Goal: Transaction & Acquisition: Purchase product/service

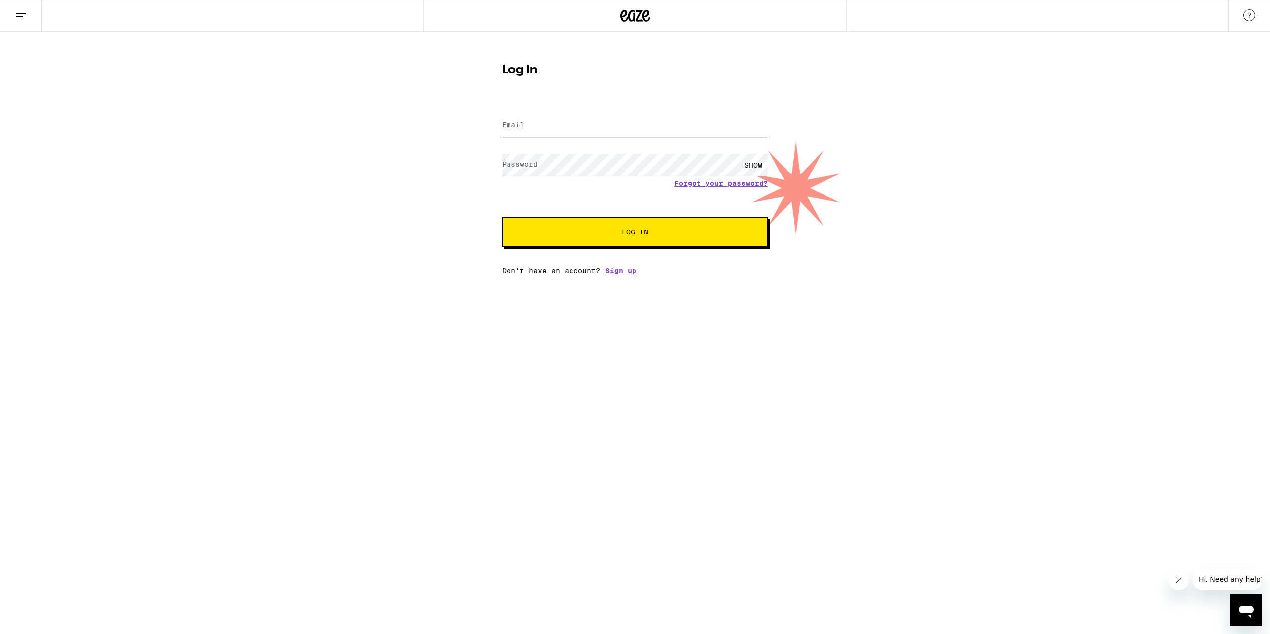
click at [605, 135] on input "Email" at bounding box center [635, 126] width 266 height 22
type input "[EMAIL_ADDRESS][DOMAIN_NAME]"
click at [502, 217] on button "Log In" at bounding box center [635, 232] width 266 height 30
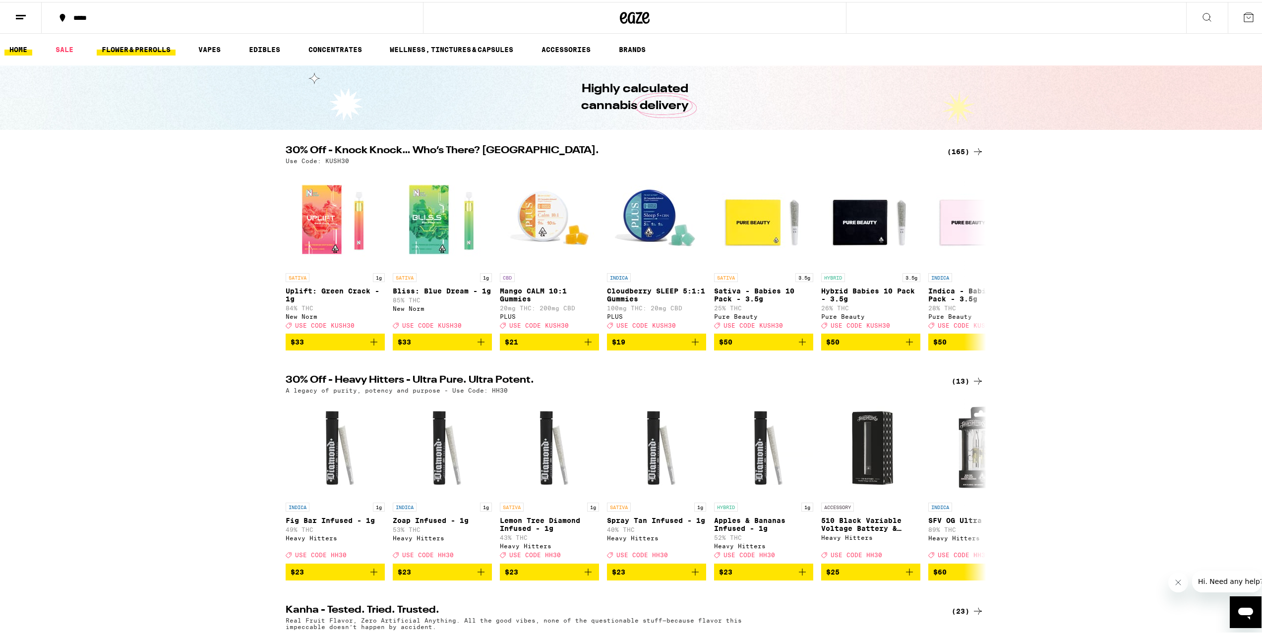
click at [134, 53] on link "FLOWER & PREROLLS" at bounding box center [136, 48] width 79 height 12
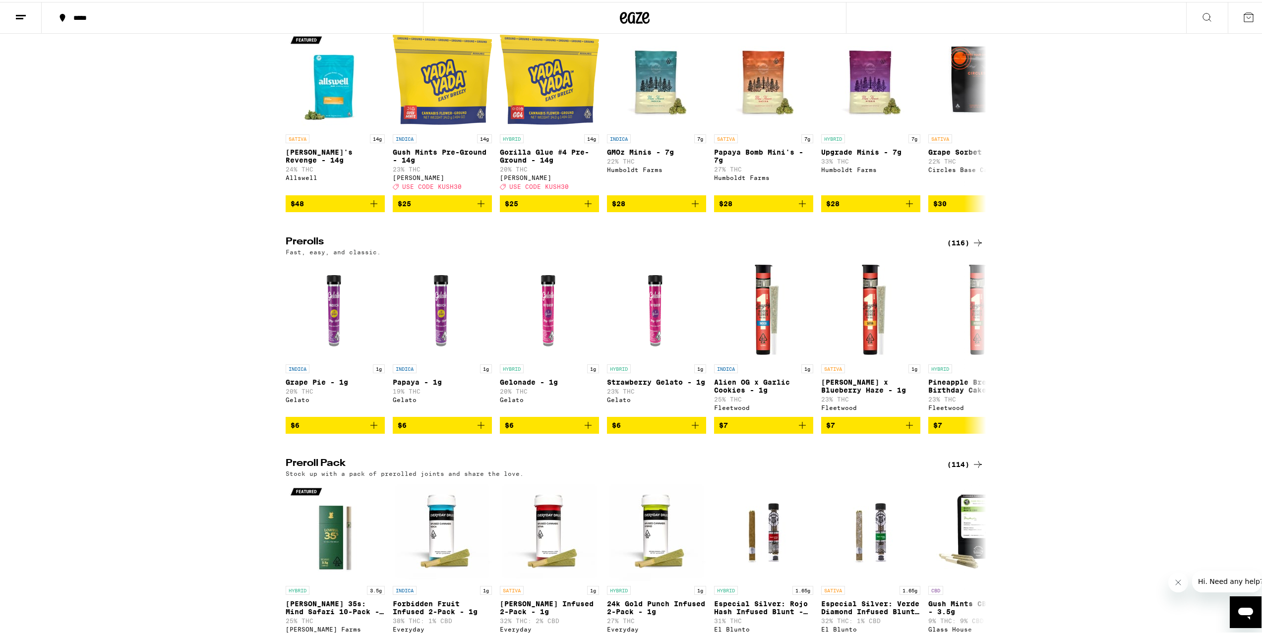
scroll to position [376, 0]
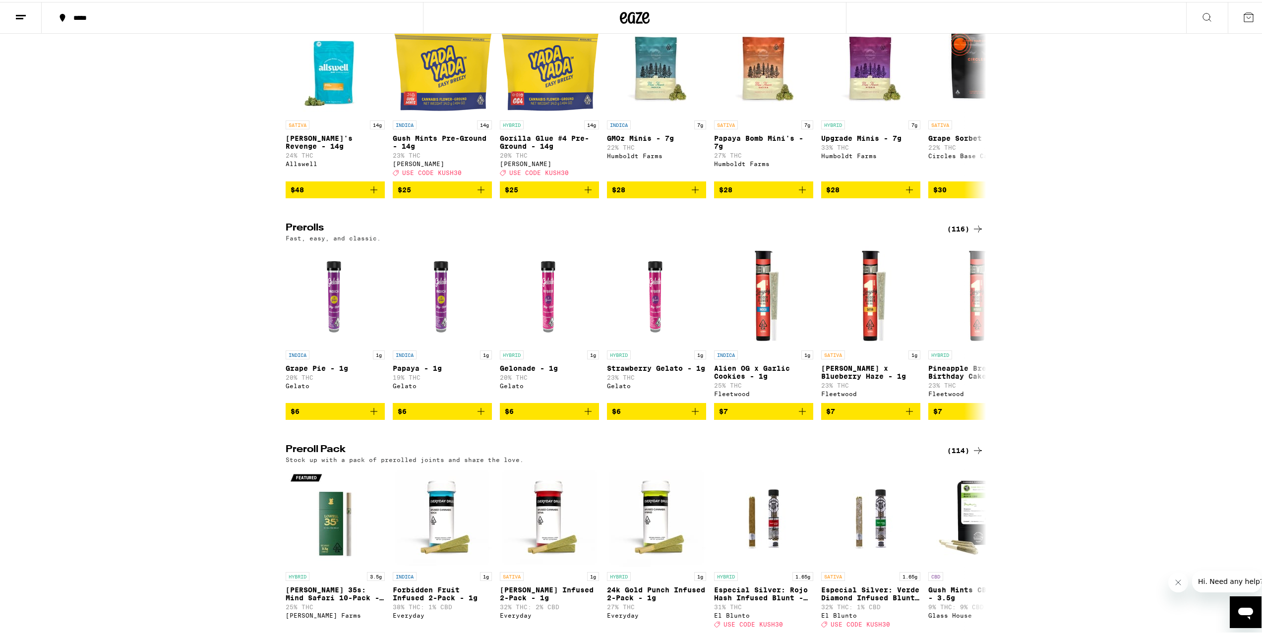
click at [965, 233] on div "(116)" at bounding box center [965, 227] width 37 height 12
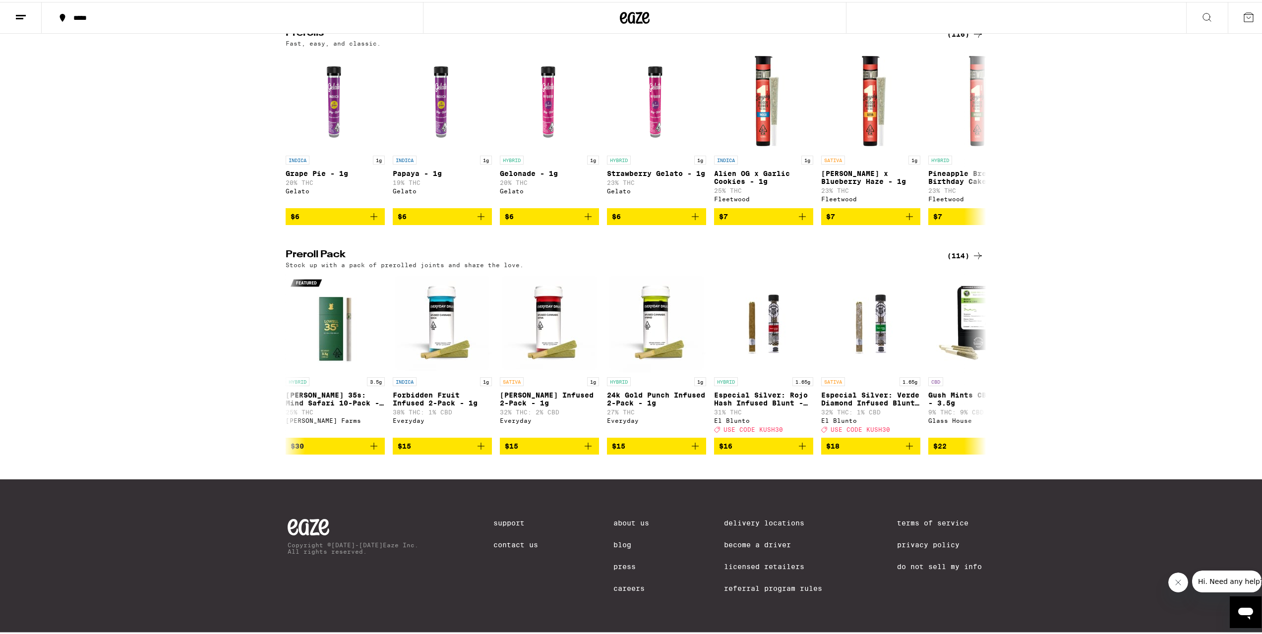
scroll to position [607, 0]
click at [956, 248] on div "(114)" at bounding box center [965, 254] width 37 height 12
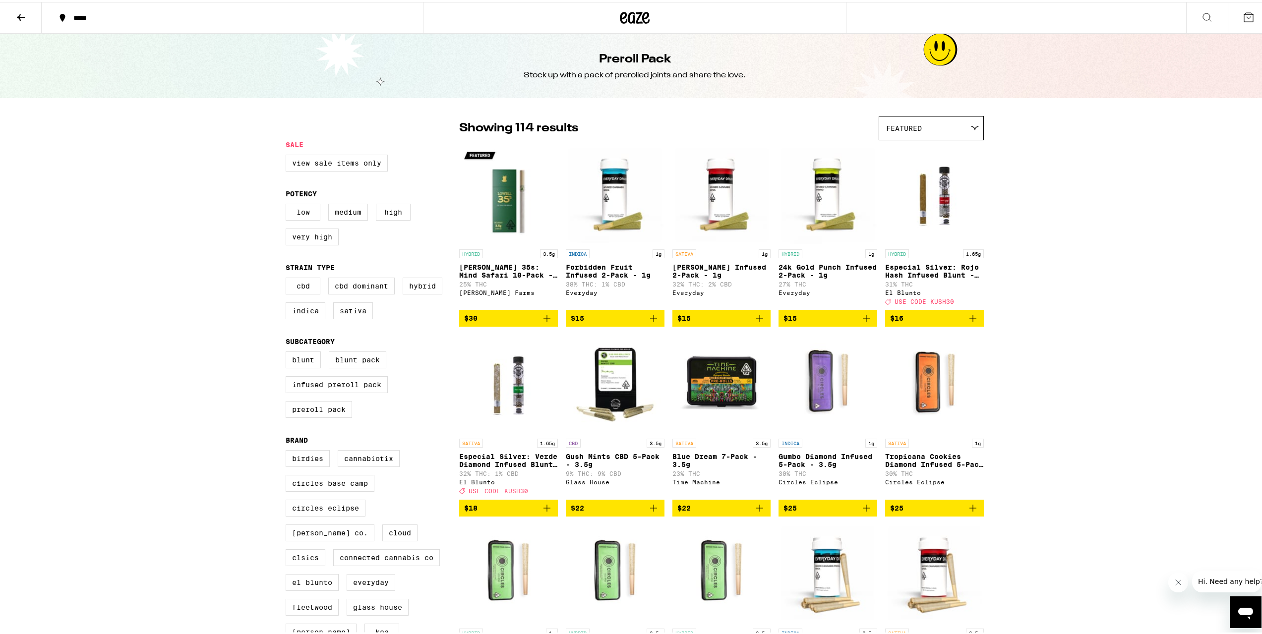
click at [549, 322] on button "$30" at bounding box center [508, 316] width 99 height 17
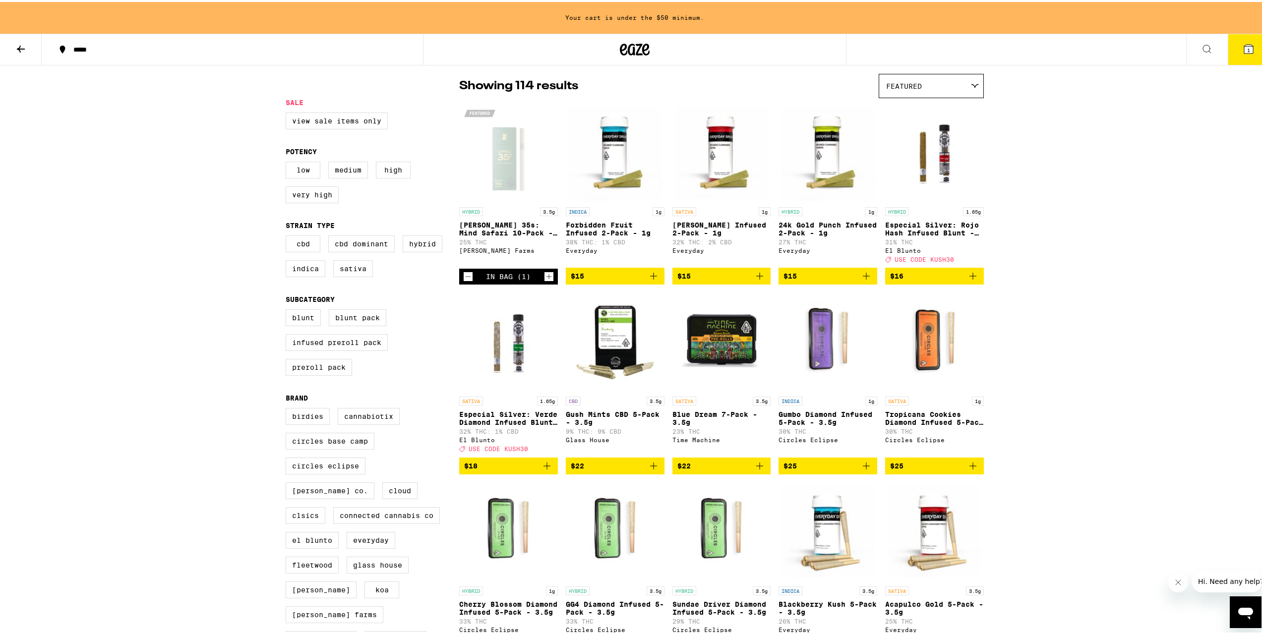
scroll to position [25, 0]
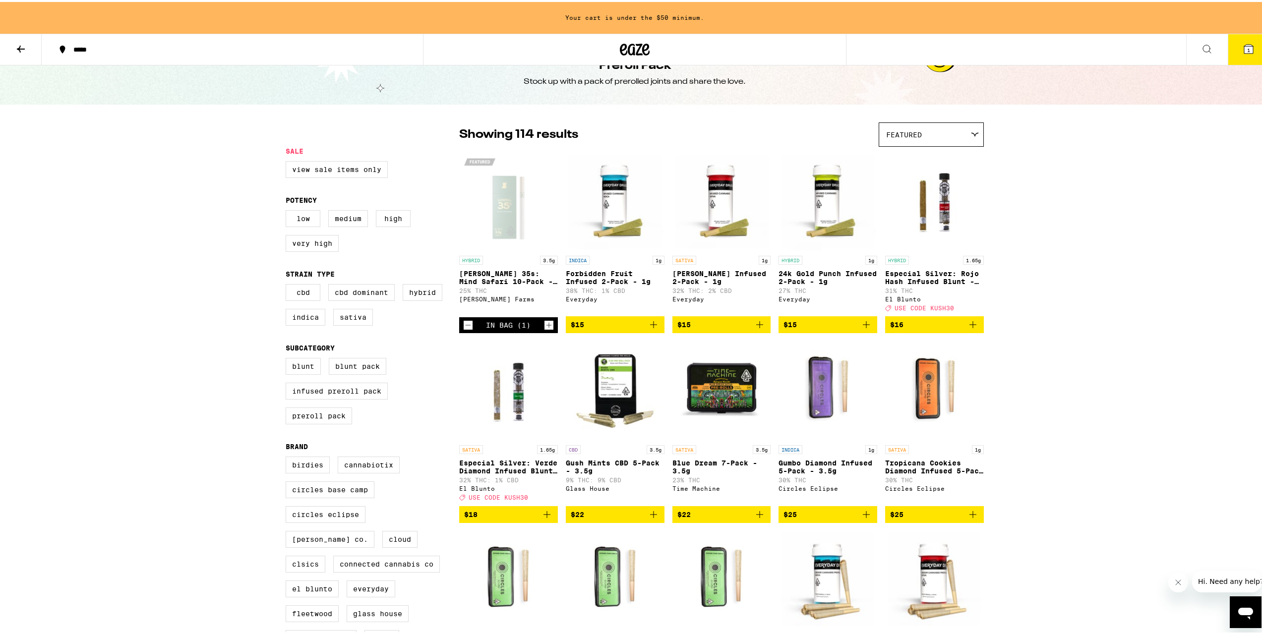
click at [927, 135] on div "Featured" at bounding box center [931, 132] width 104 height 23
click at [923, 173] on span "Price: Low to High" at bounding box center [931, 178] width 90 height 22
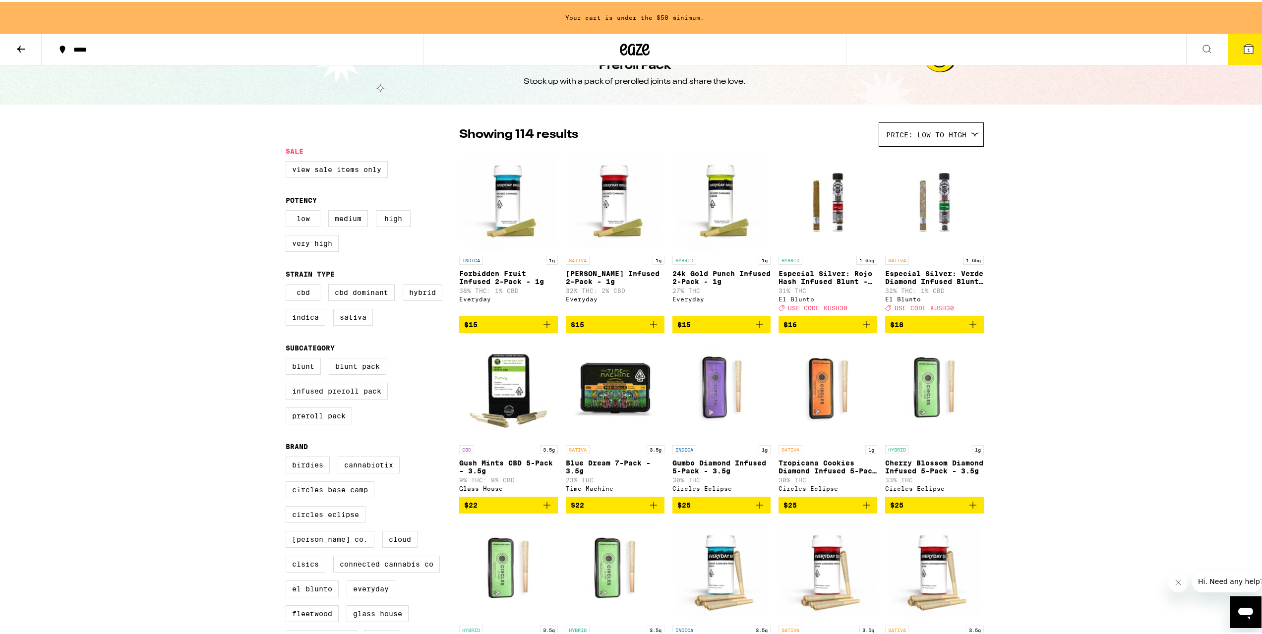
click at [655, 509] on icon "Add to bag" at bounding box center [654, 503] width 12 height 12
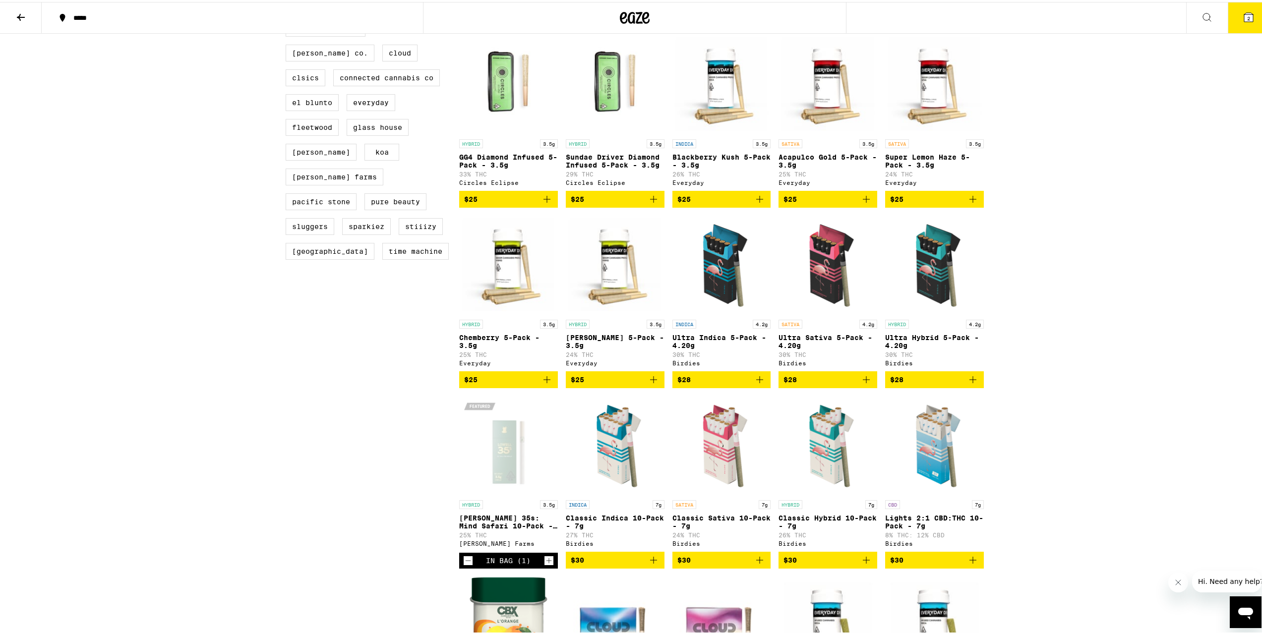
scroll to position [487, 0]
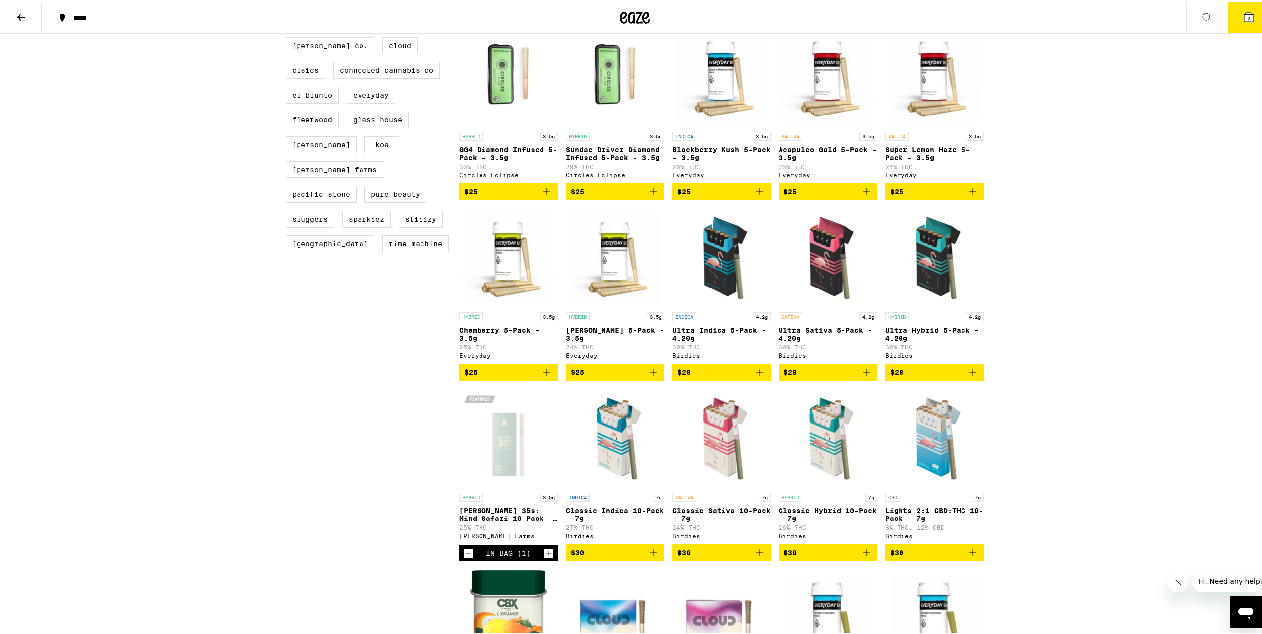
click at [758, 376] on icon "Add to bag" at bounding box center [760, 370] width 12 height 12
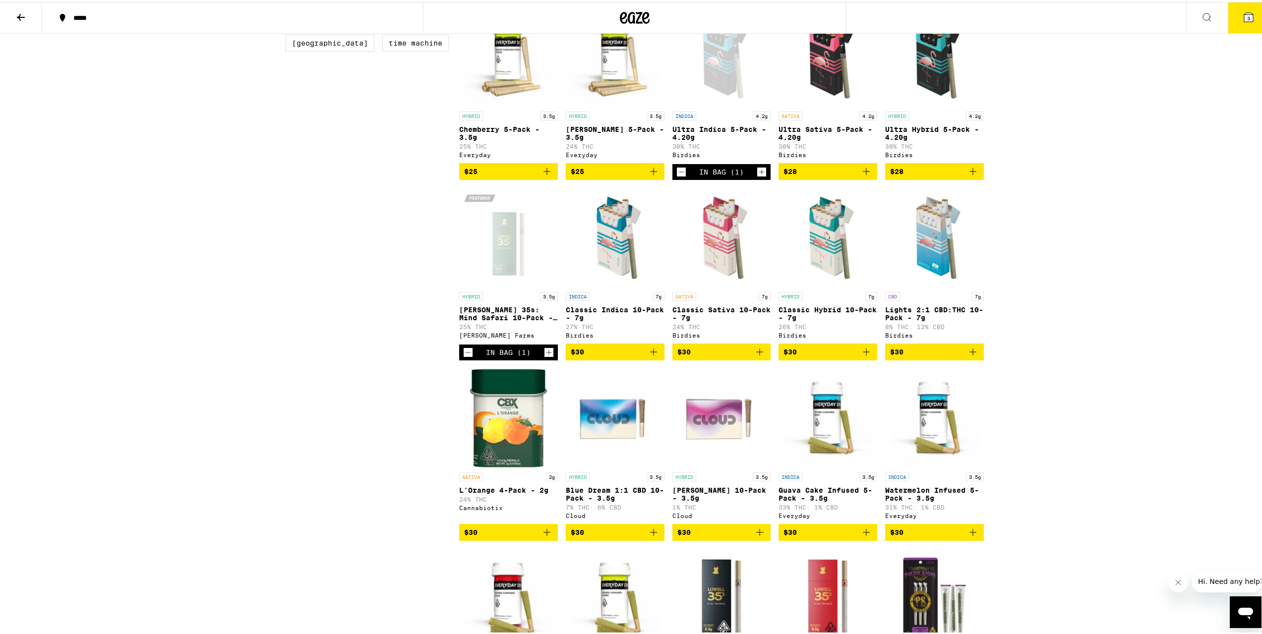
scroll to position [733, 0]
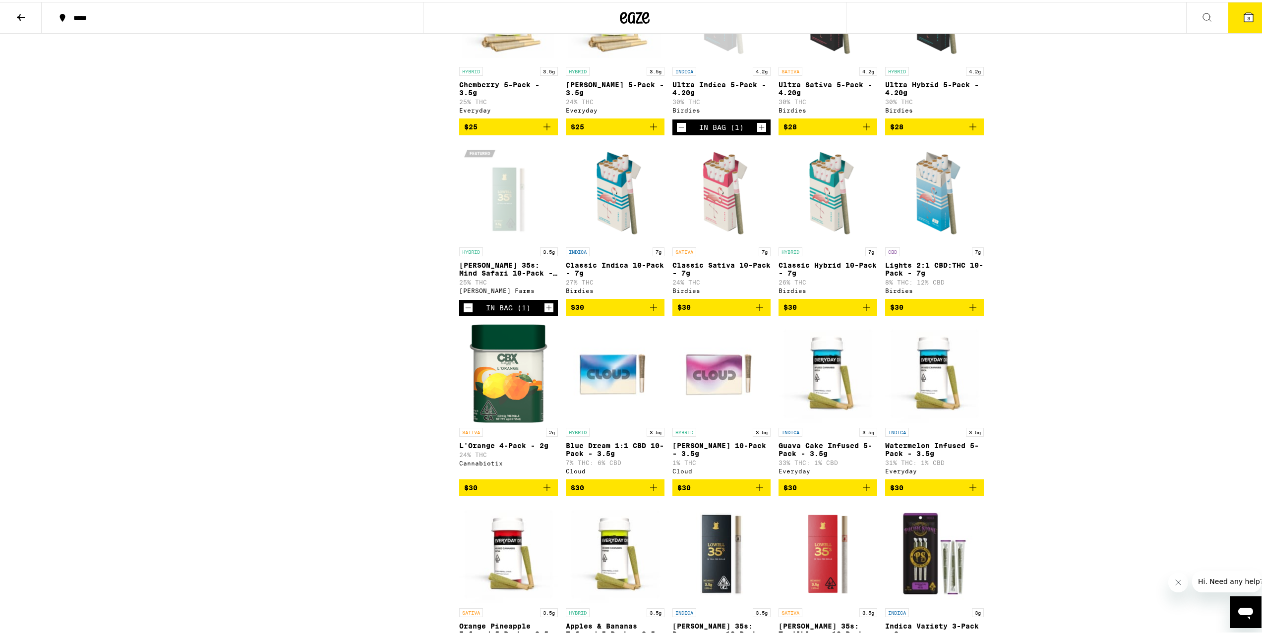
click at [870, 314] on button "$30" at bounding box center [828, 305] width 99 height 17
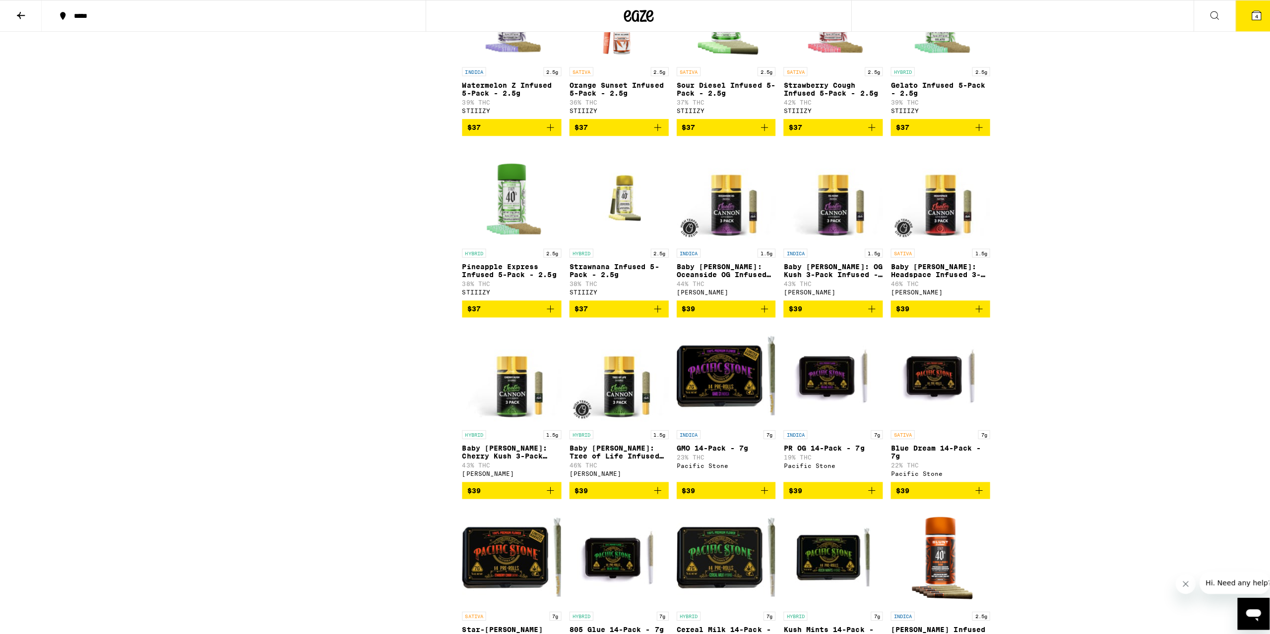
scroll to position [2032, 0]
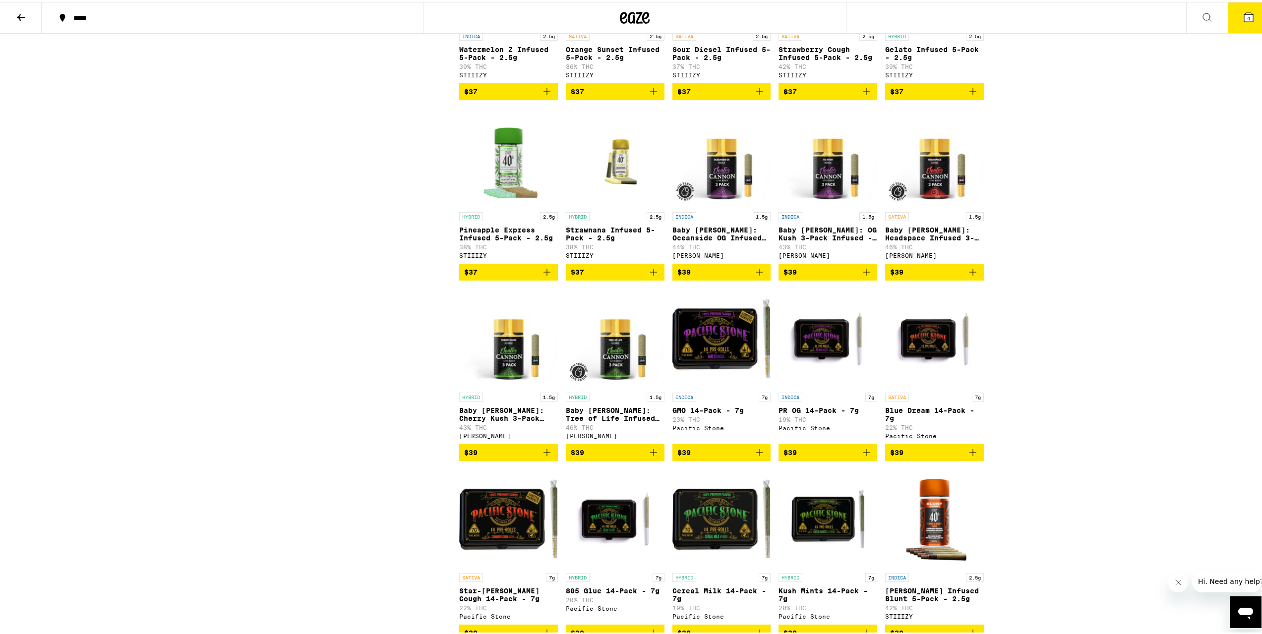
click at [760, 457] on icon "Add to bag" at bounding box center [760, 451] width 12 height 12
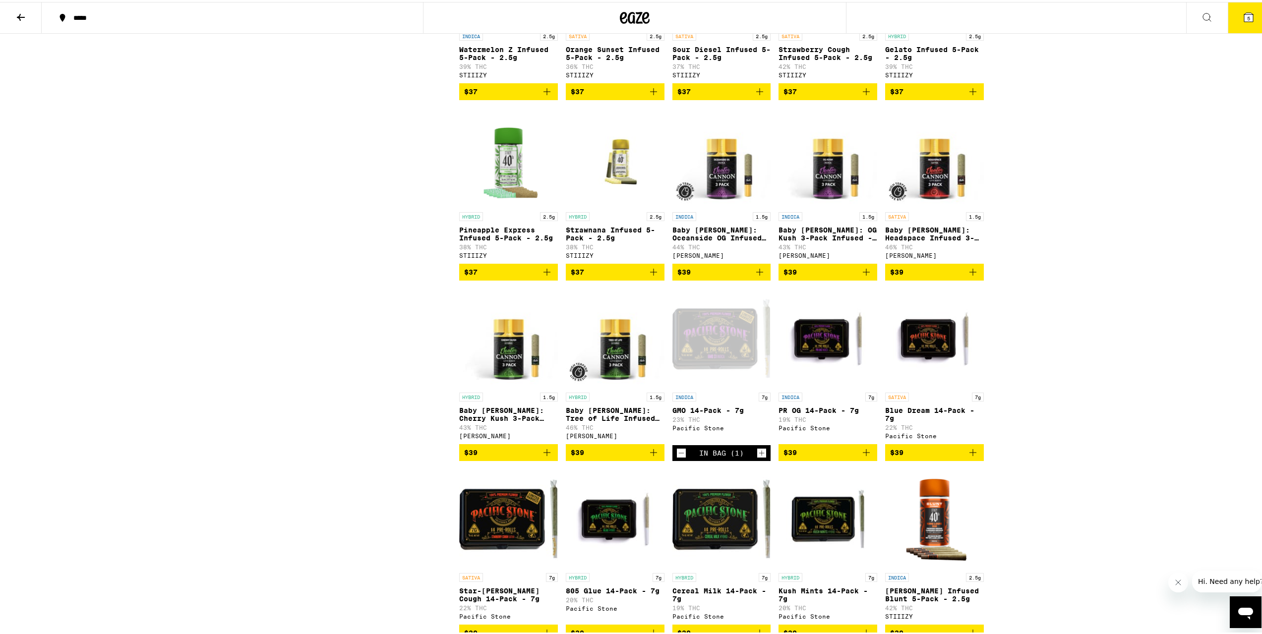
click at [1247, 18] on span "5" at bounding box center [1248, 16] width 3 height 6
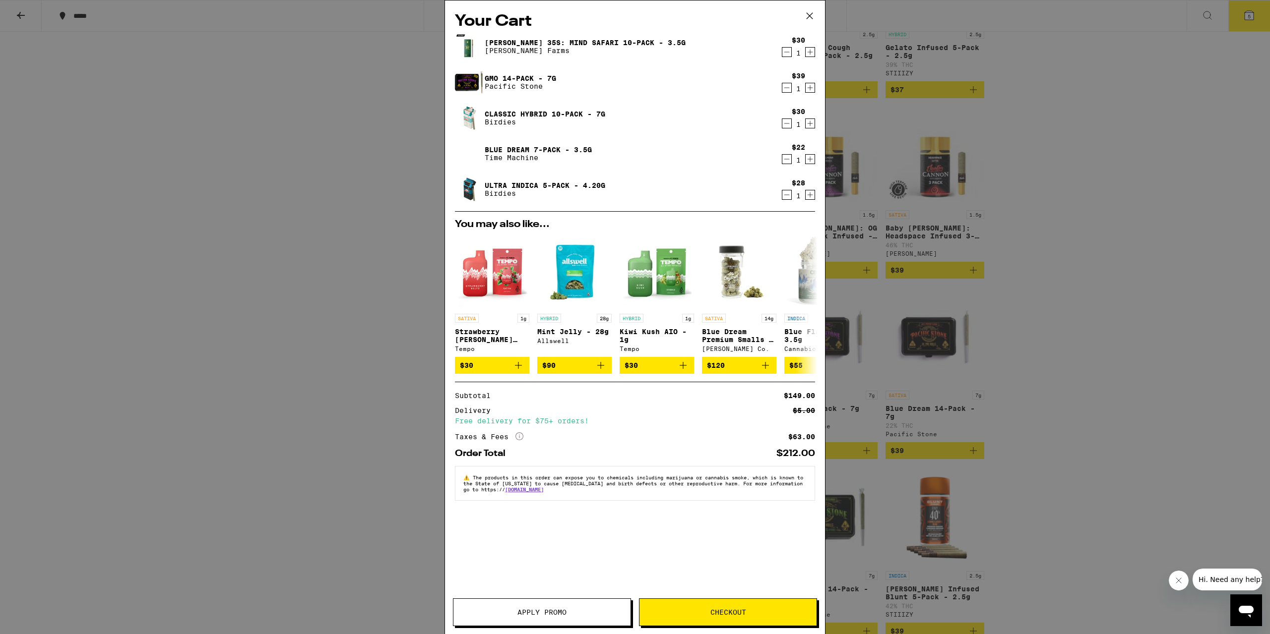
click at [700, 613] on span "Checkout" at bounding box center [727, 612] width 177 height 7
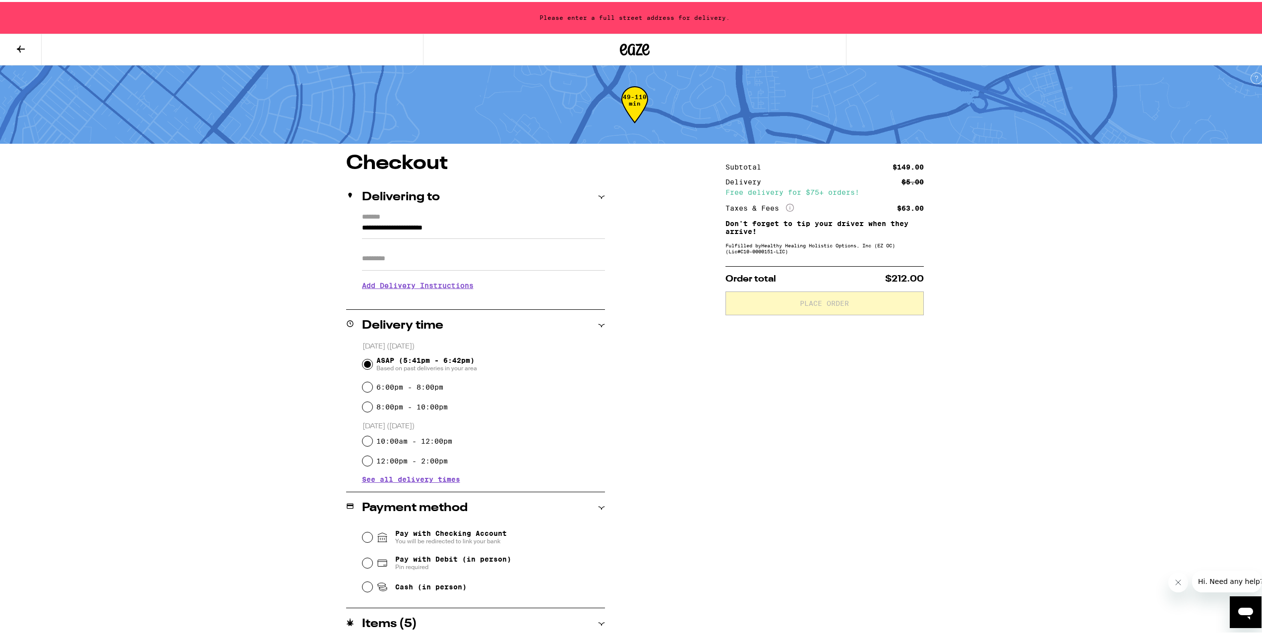
click at [425, 253] on input "Apt/Suite" at bounding box center [483, 257] width 243 height 24
type input "****"
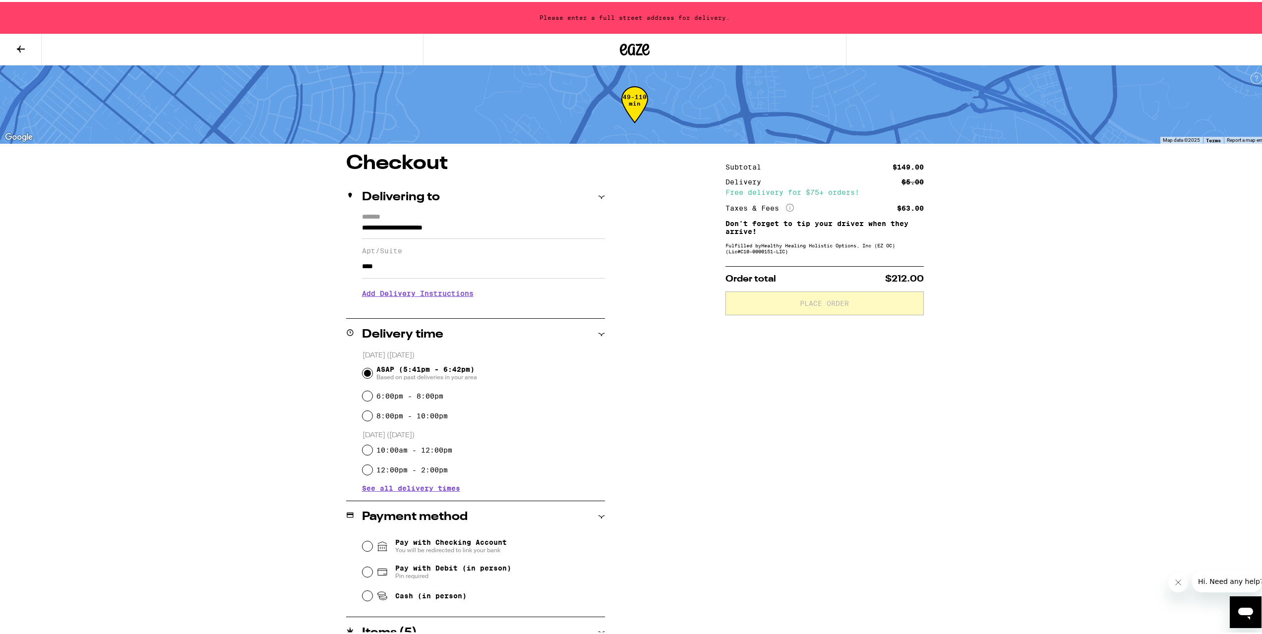
click at [434, 302] on h3 "Add Delivery Instructions" at bounding box center [483, 291] width 243 height 23
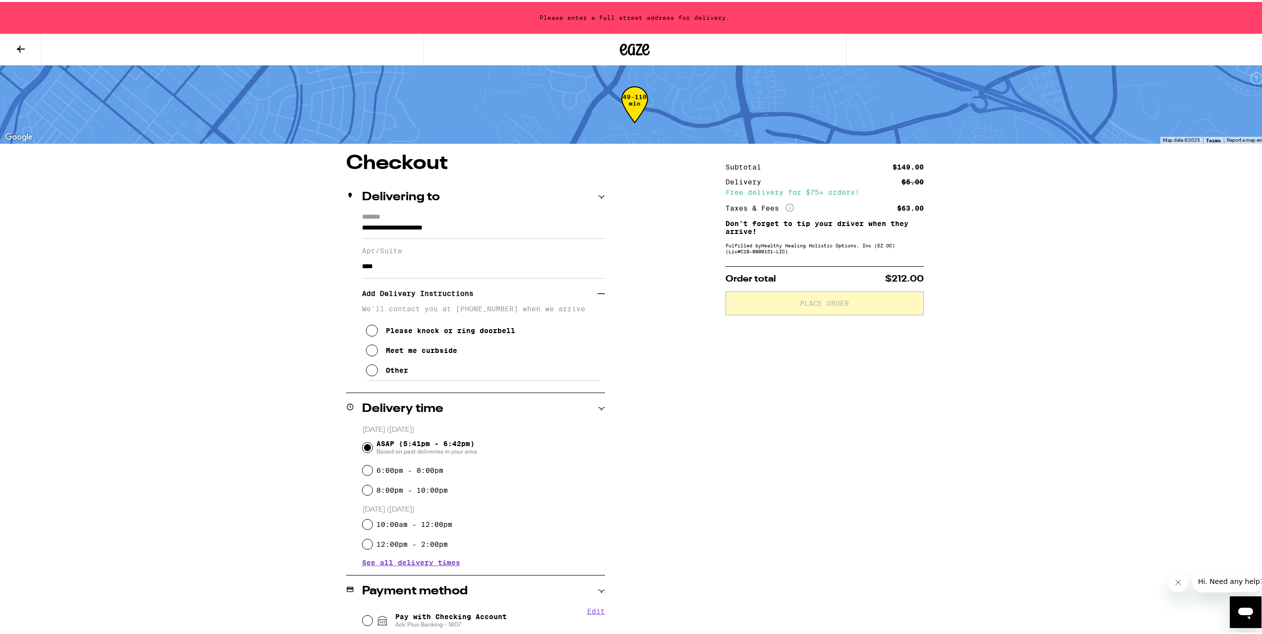
drag, startPoint x: 402, startPoint y: 369, endPoint x: 400, endPoint y: 375, distance: 6.0
click at [400, 372] on div "Other" at bounding box center [397, 368] width 22 height 8
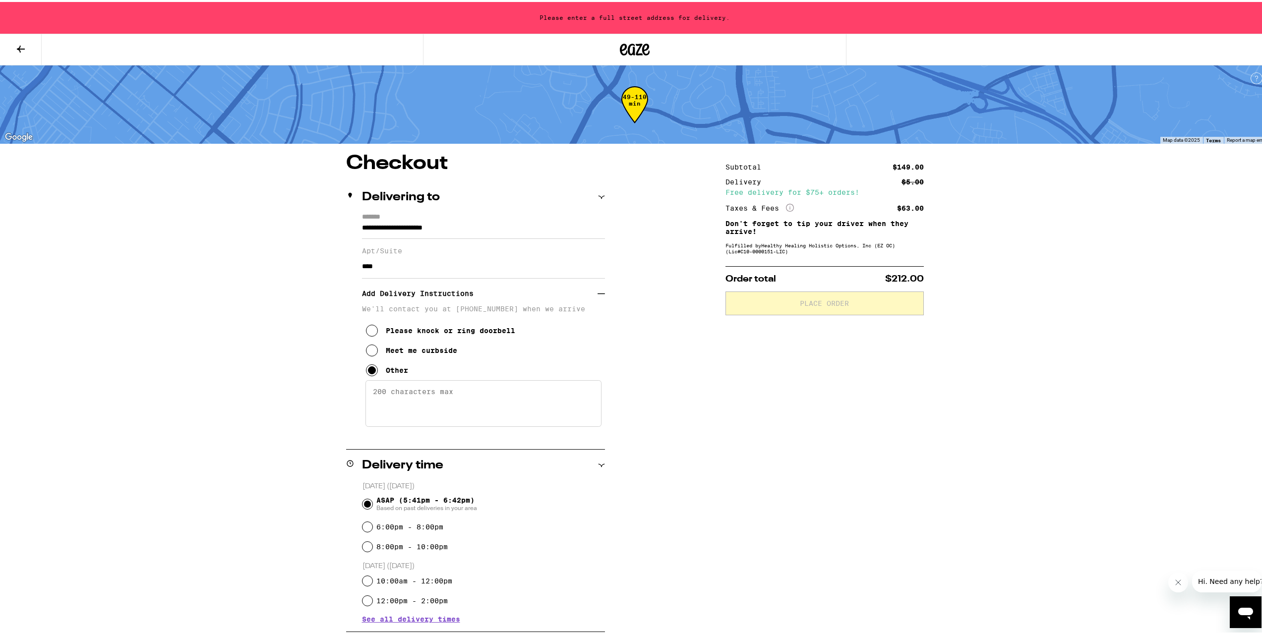
click at [407, 399] on textarea "Enter any other delivery instructions you want driver to know" at bounding box center [483, 401] width 236 height 47
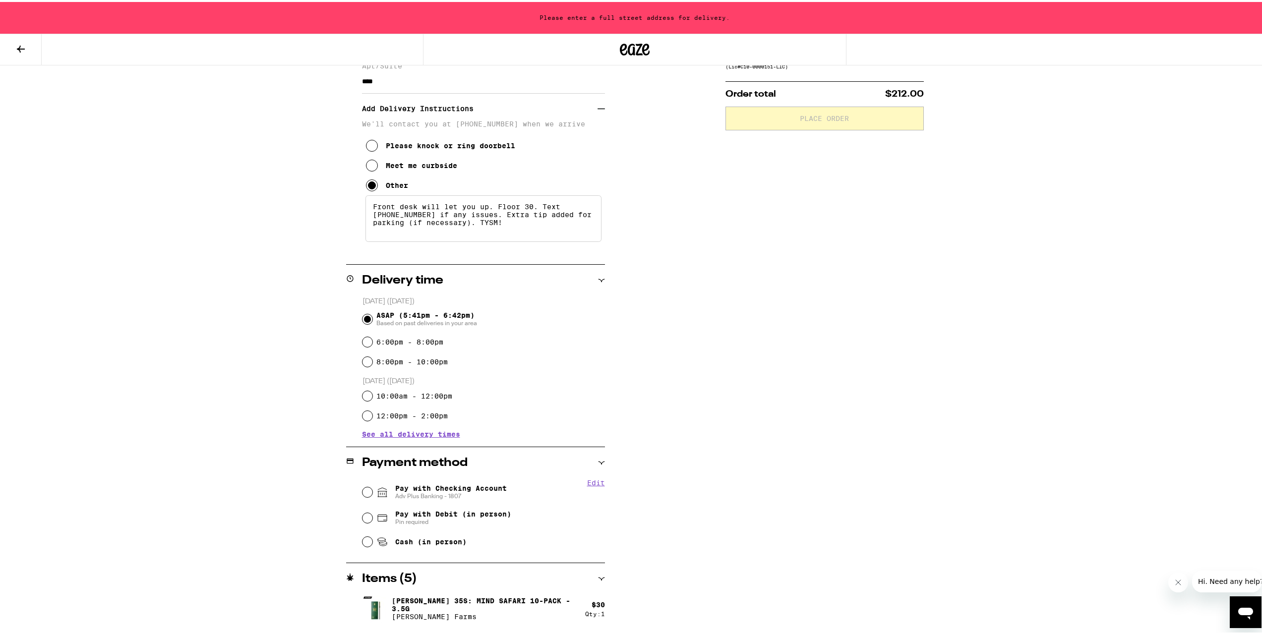
scroll to position [238, 0]
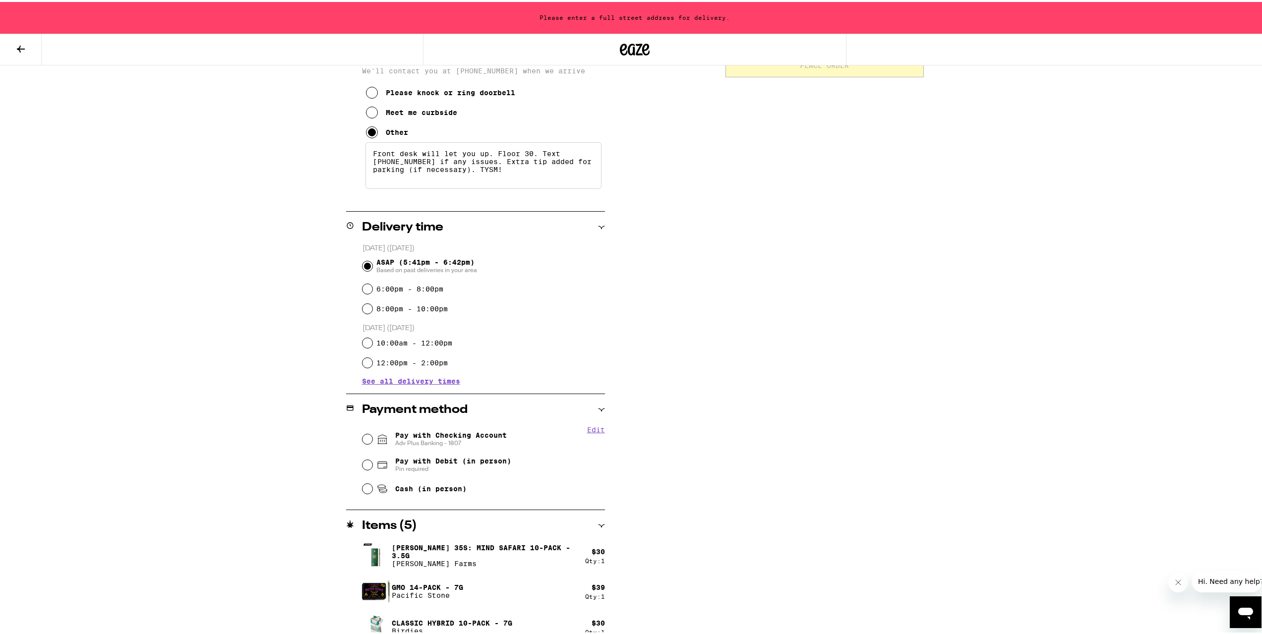
type textarea "Front desk will let you up. Floor 30. Text [PHONE_NUMBER] if any issues. Extra …"
click at [404, 439] on span "Adv Plus Banking - 1807" at bounding box center [451, 441] width 112 height 8
click at [372, 439] on input "Pay with Checking Account Adv Plus Banking - 1807" at bounding box center [368, 437] width 10 height 10
radio input "true"
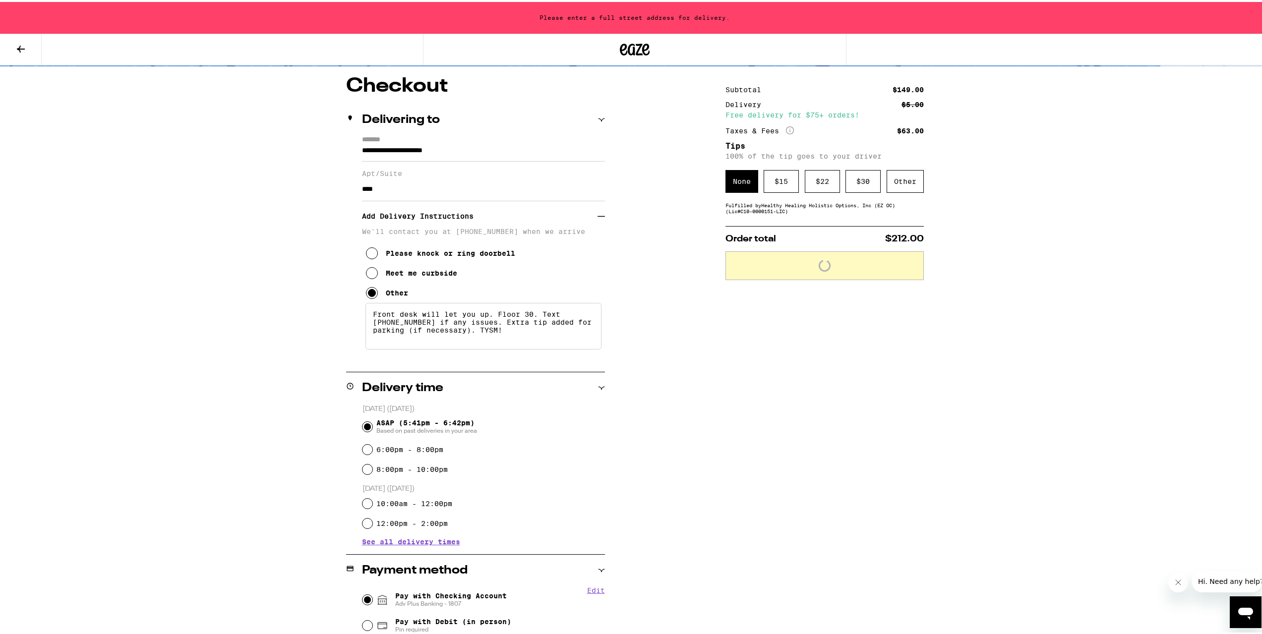
scroll to position [75, 0]
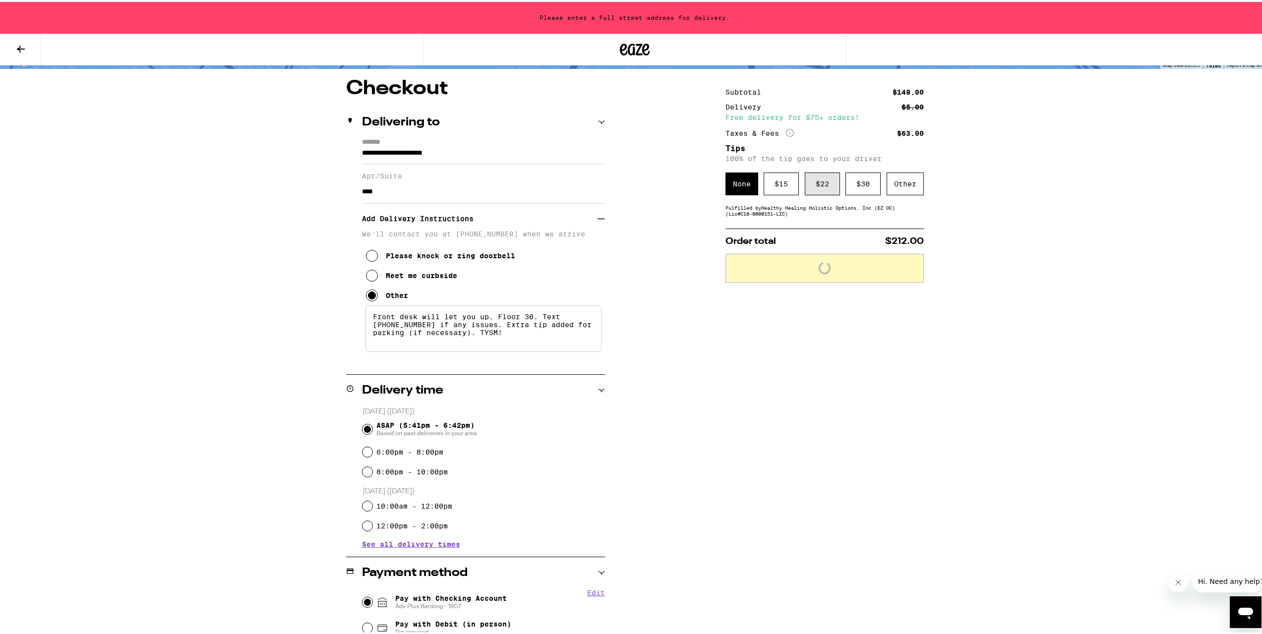
click at [819, 178] on div "$ 22" at bounding box center [822, 182] width 35 height 23
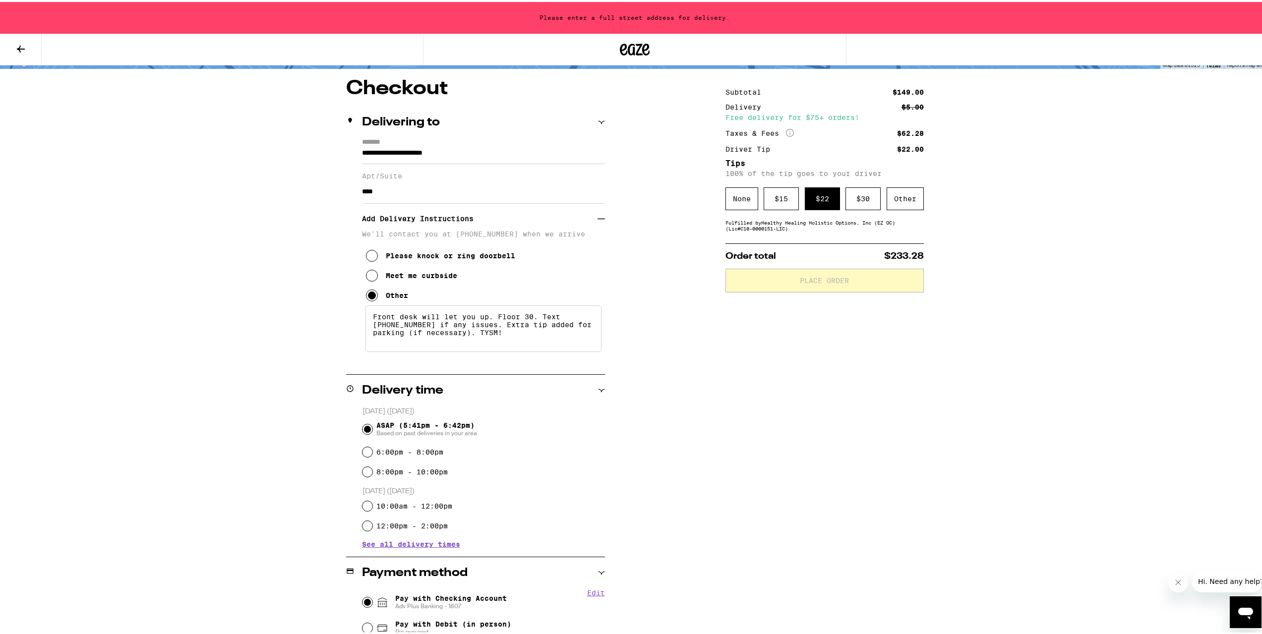
click at [474, 191] on input "****" at bounding box center [483, 190] width 243 height 24
click at [491, 157] on input "**********" at bounding box center [483, 153] width 243 height 17
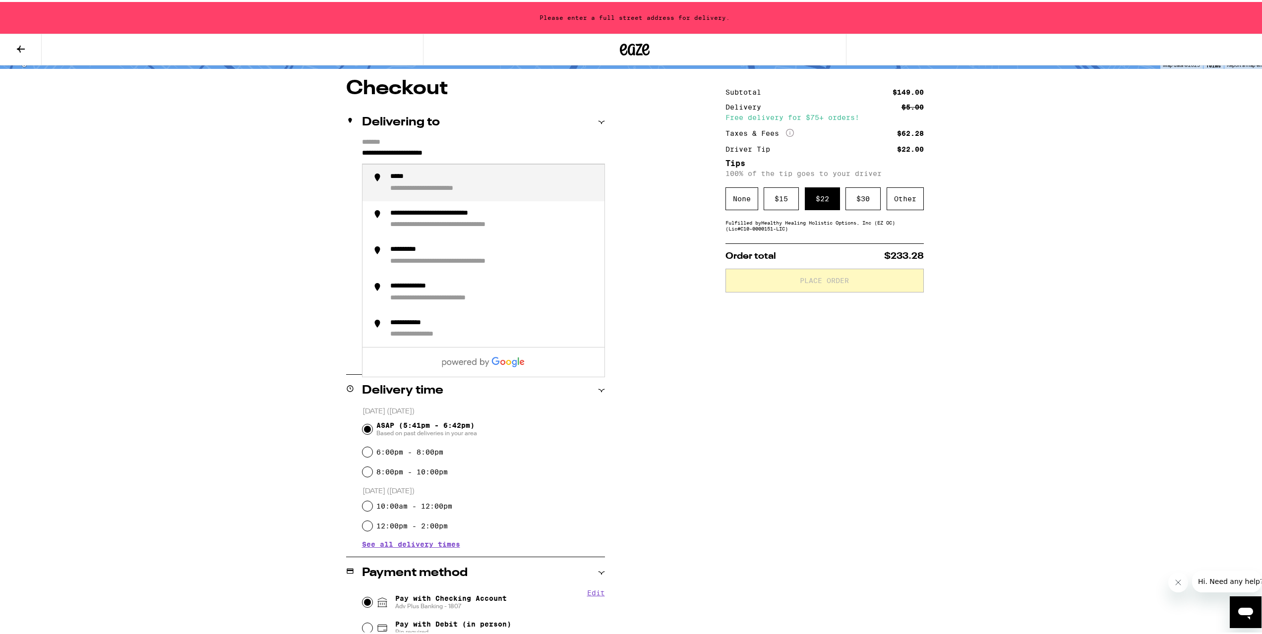
drag, startPoint x: 453, startPoint y: 149, endPoint x: 50, endPoint y: 149, distance: 403.2
click at [53, 149] on div "**********" at bounding box center [635, 419] width 1270 height 989
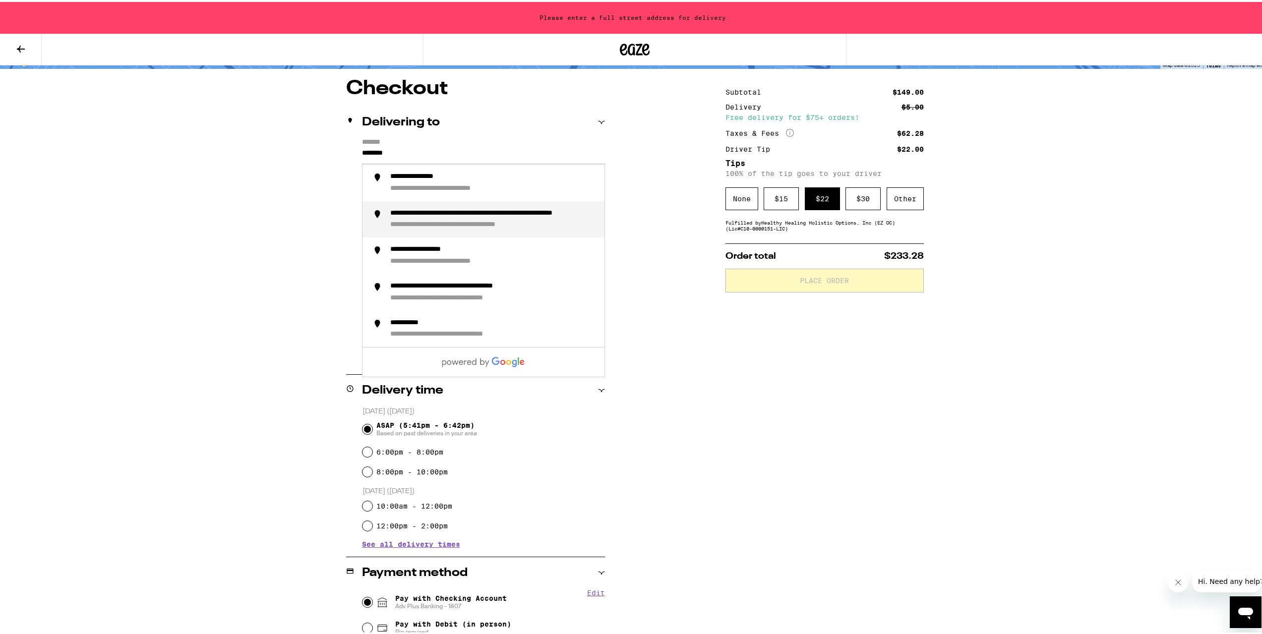
click at [493, 183] on div "**********" at bounding box center [493, 181] width 206 height 21
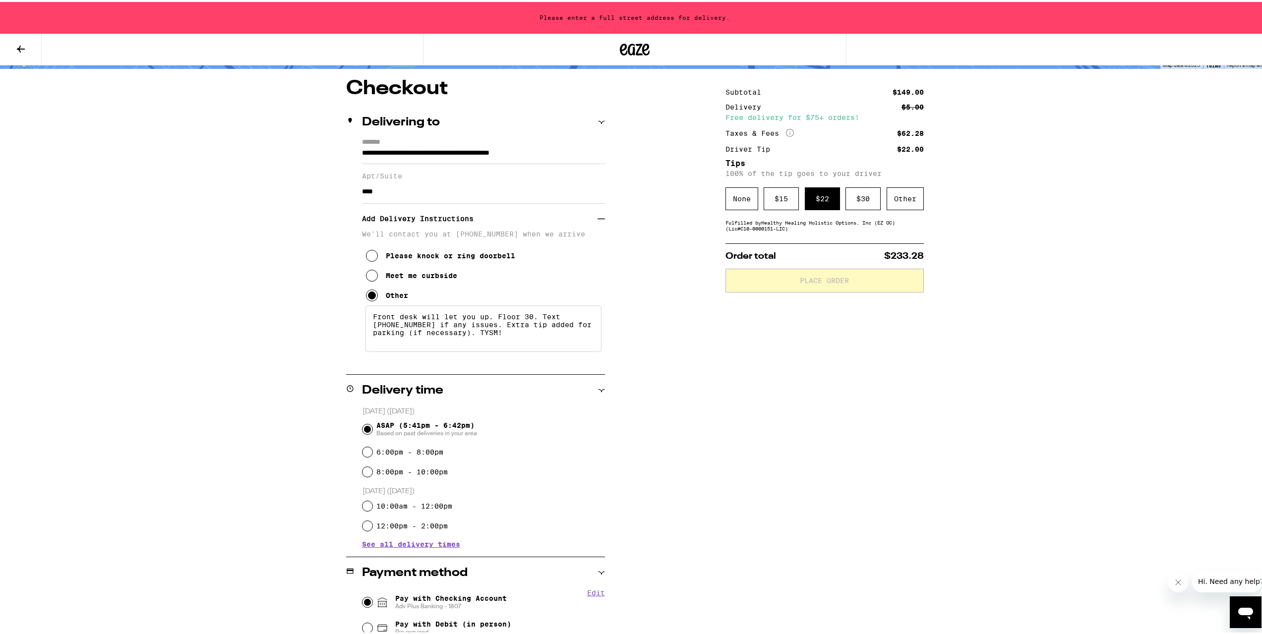
click at [212, 215] on body "**********" at bounding box center [635, 419] width 1270 height 989
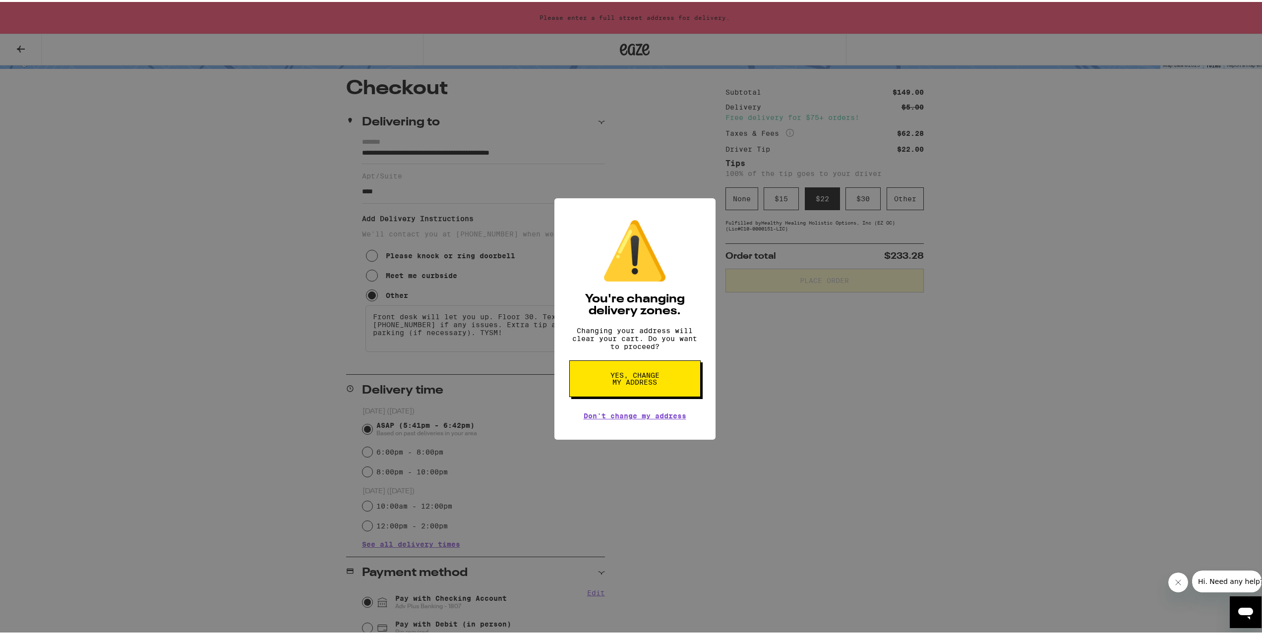
click at [617, 395] on button "Yes, change my address" at bounding box center [634, 377] width 131 height 37
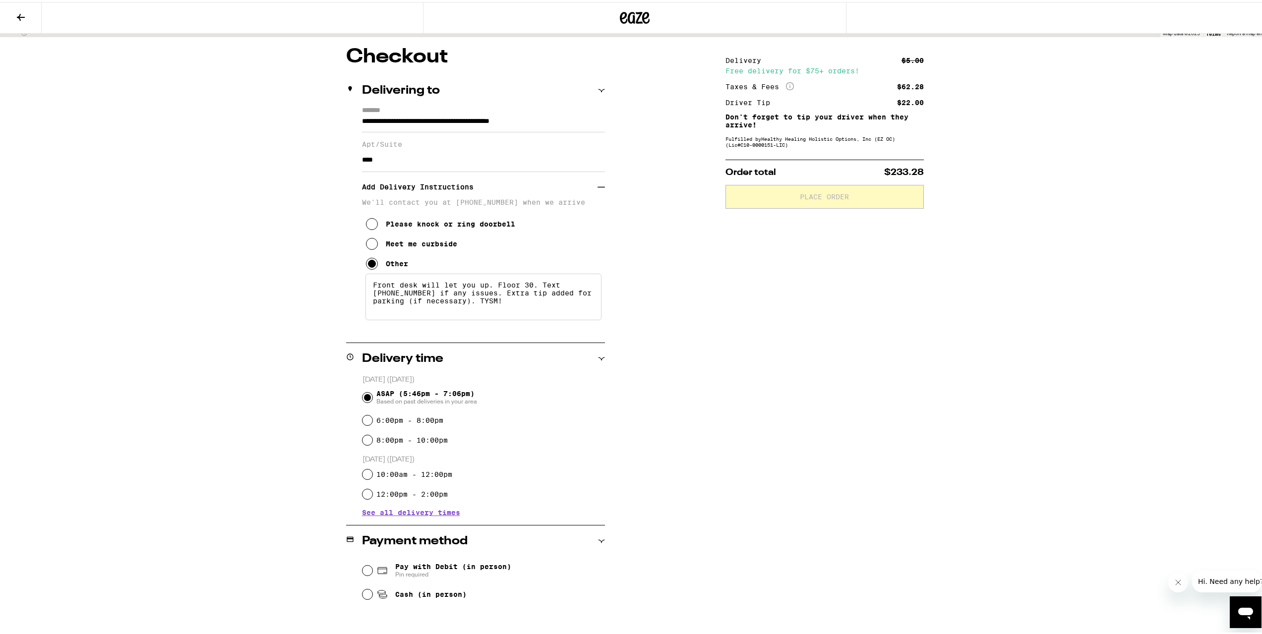
type input "**********"
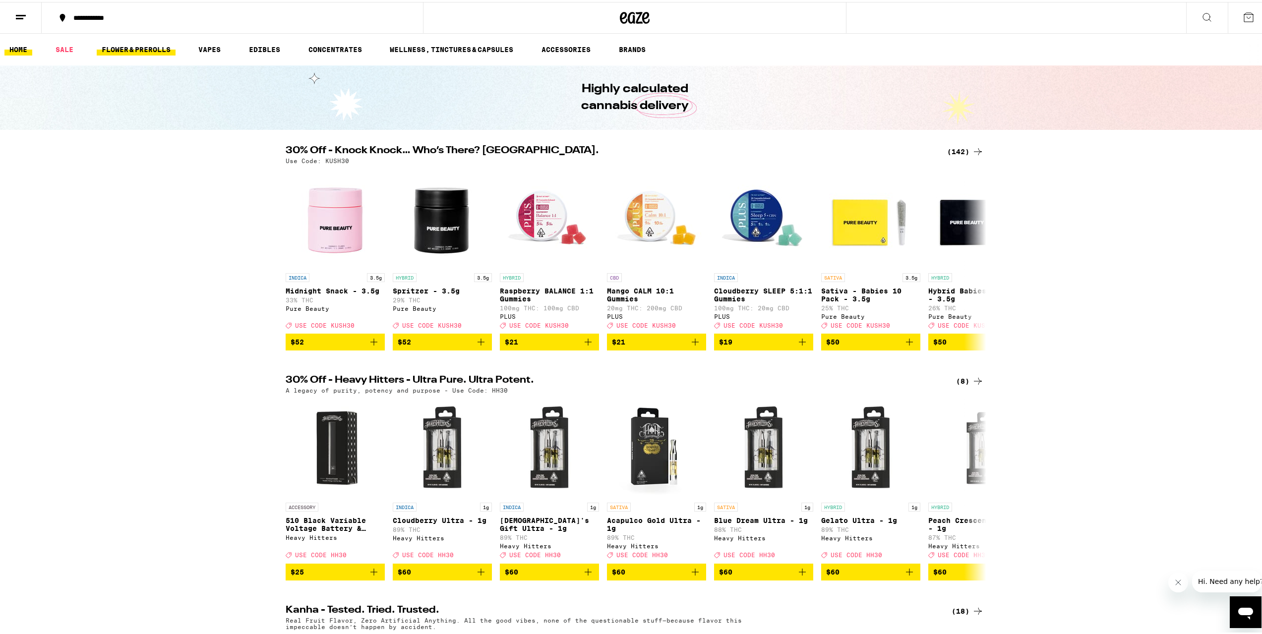
click at [156, 47] on link "FLOWER & PREROLLS" at bounding box center [136, 48] width 79 height 12
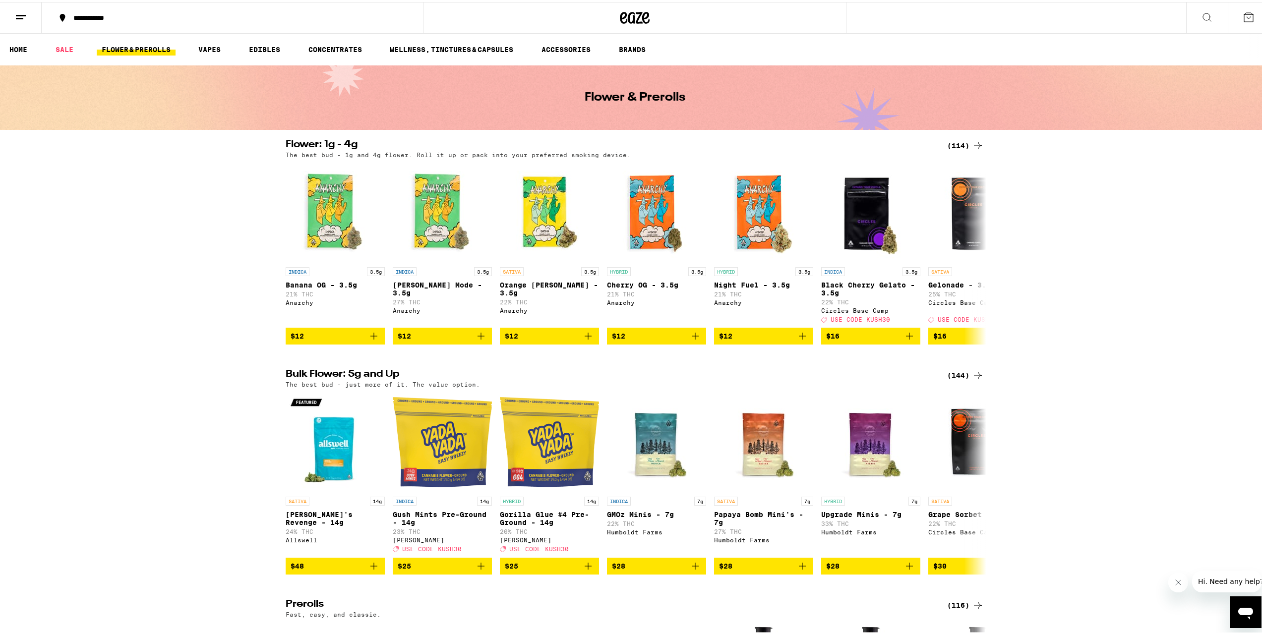
click at [1243, 20] on icon at bounding box center [1249, 15] width 12 height 12
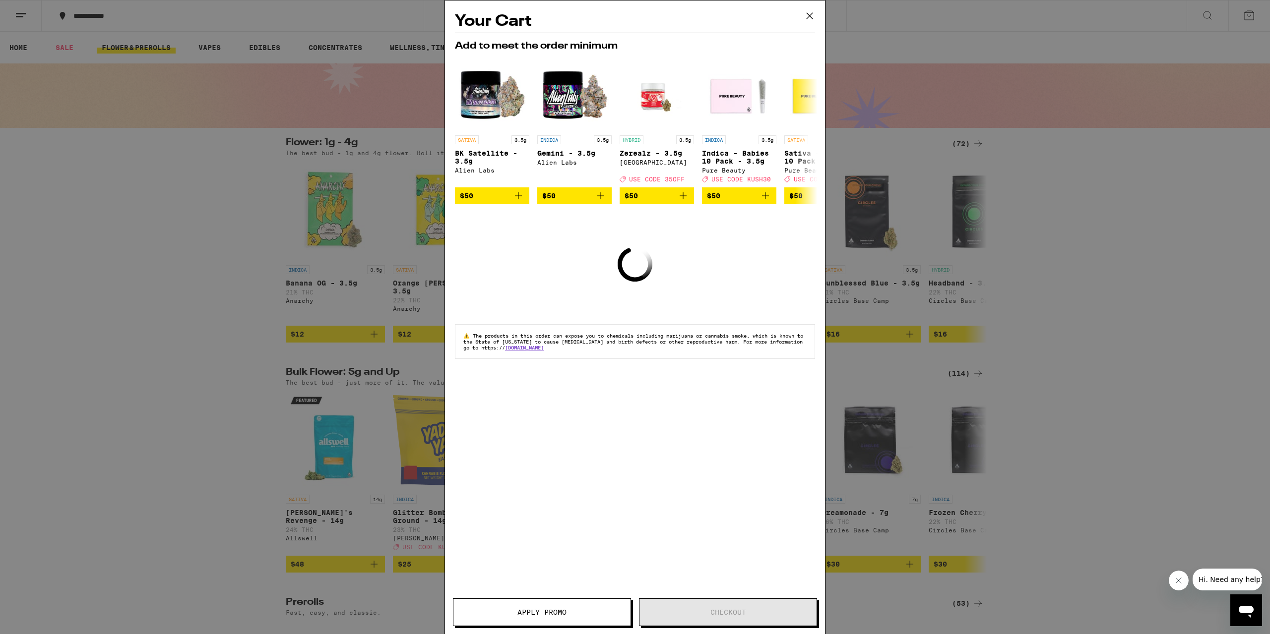
click at [1113, 333] on div "Your Cart Add to meet the order minimum SATIVA 3.5g BK Satellite - 3.5g Alien L…" at bounding box center [635, 317] width 1270 height 634
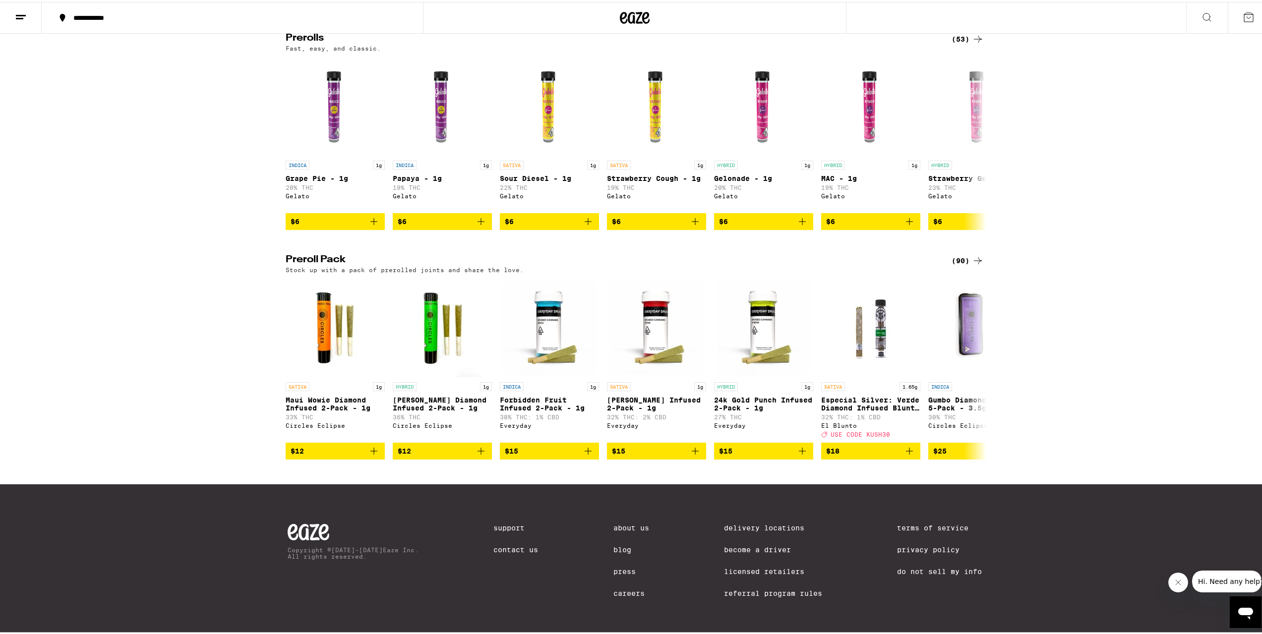
scroll to position [500, 0]
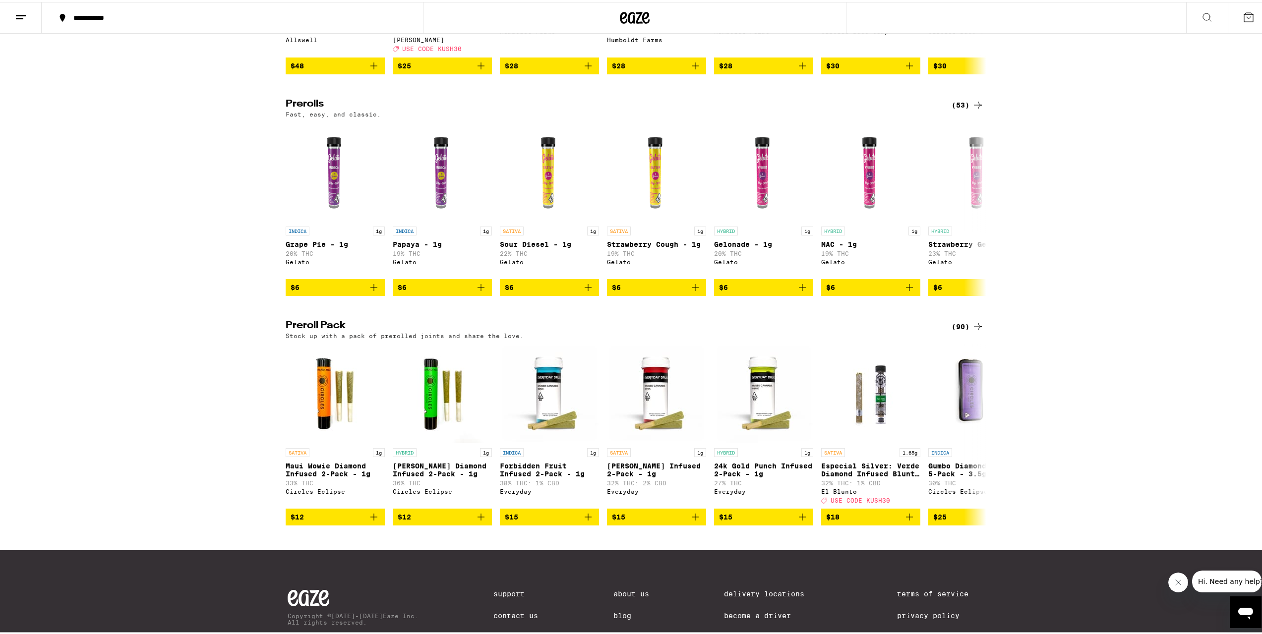
click at [965, 331] on div "(90)" at bounding box center [968, 325] width 32 height 12
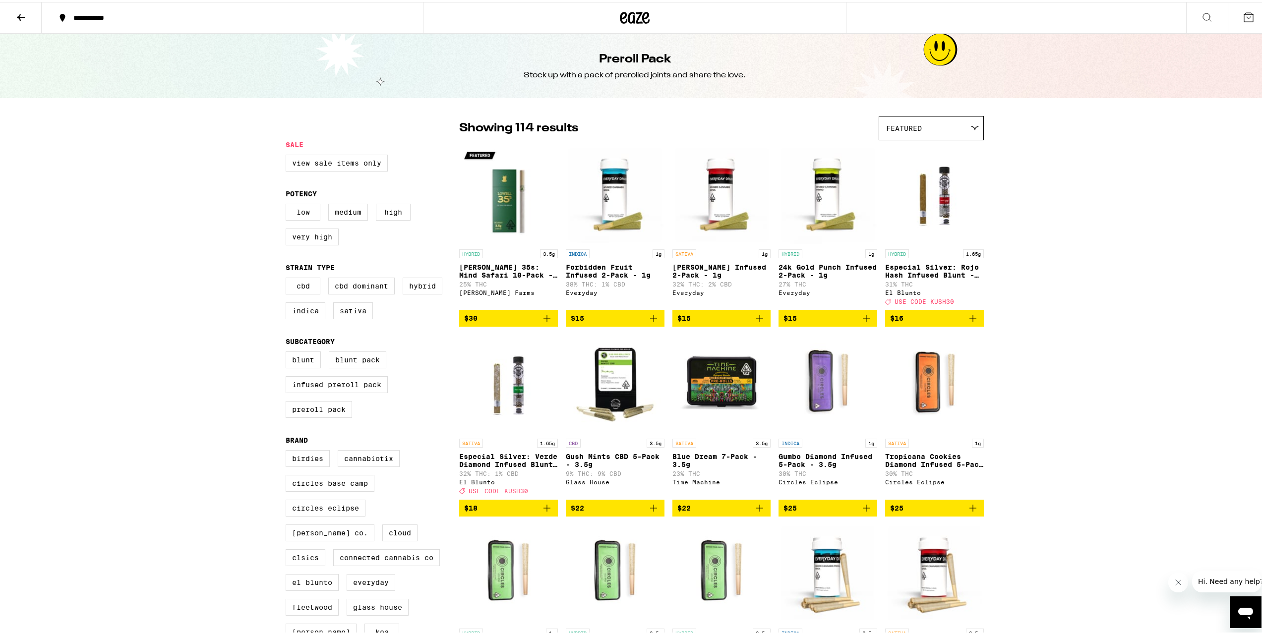
click at [936, 128] on div "Featured" at bounding box center [931, 126] width 104 height 23
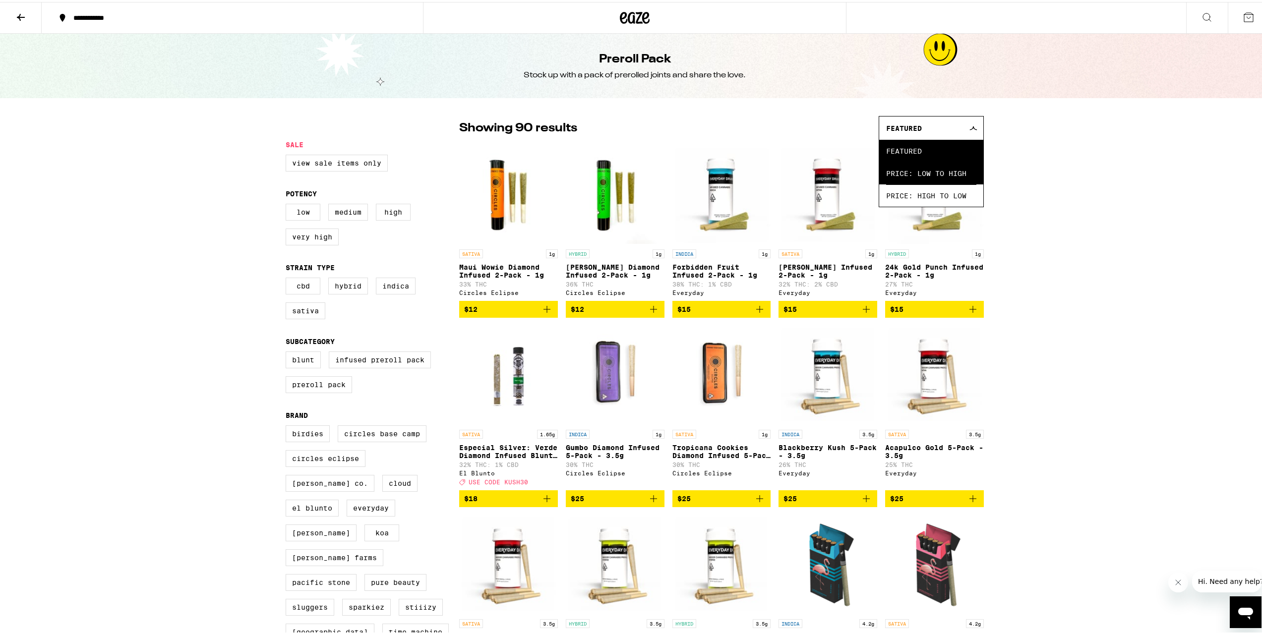
click at [924, 167] on span "Price: Low to High" at bounding box center [931, 171] width 90 height 22
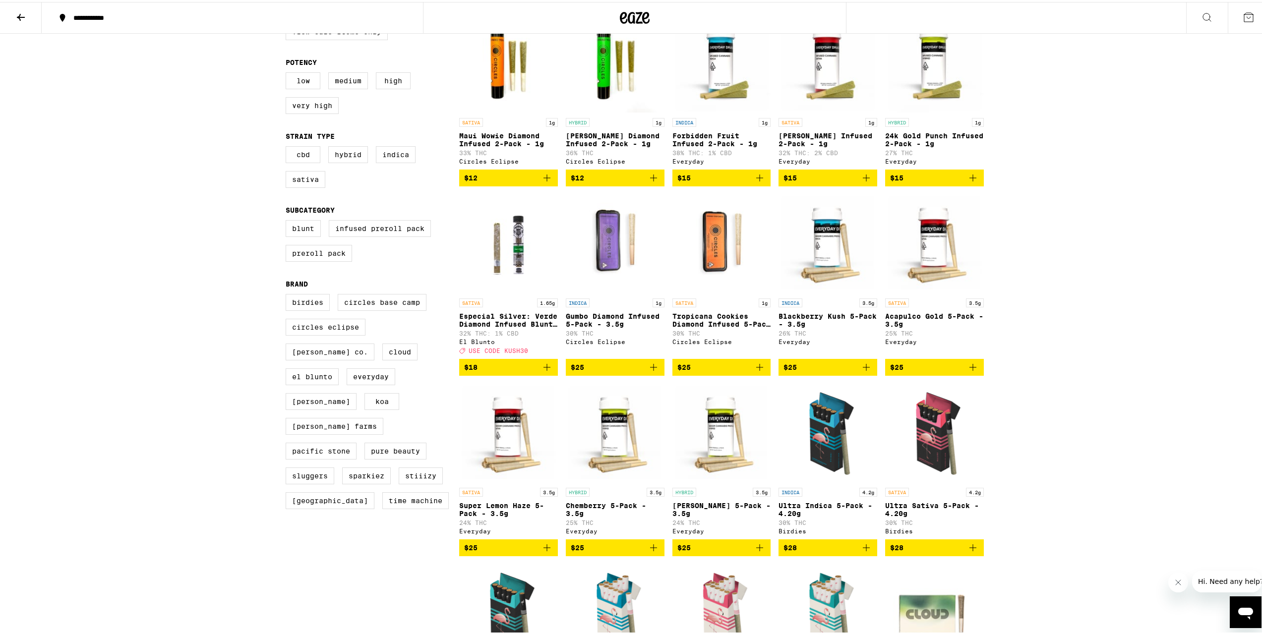
scroll to position [134, 0]
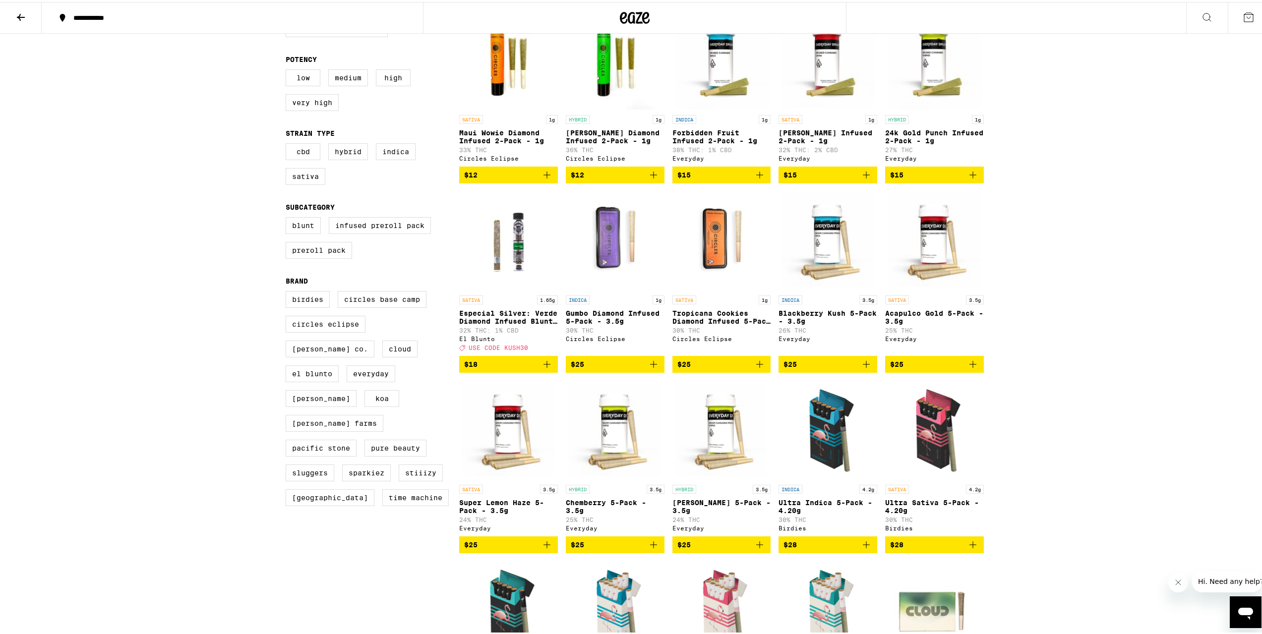
click at [755, 368] on icon "Add to bag" at bounding box center [760, 363] width 12 height 12
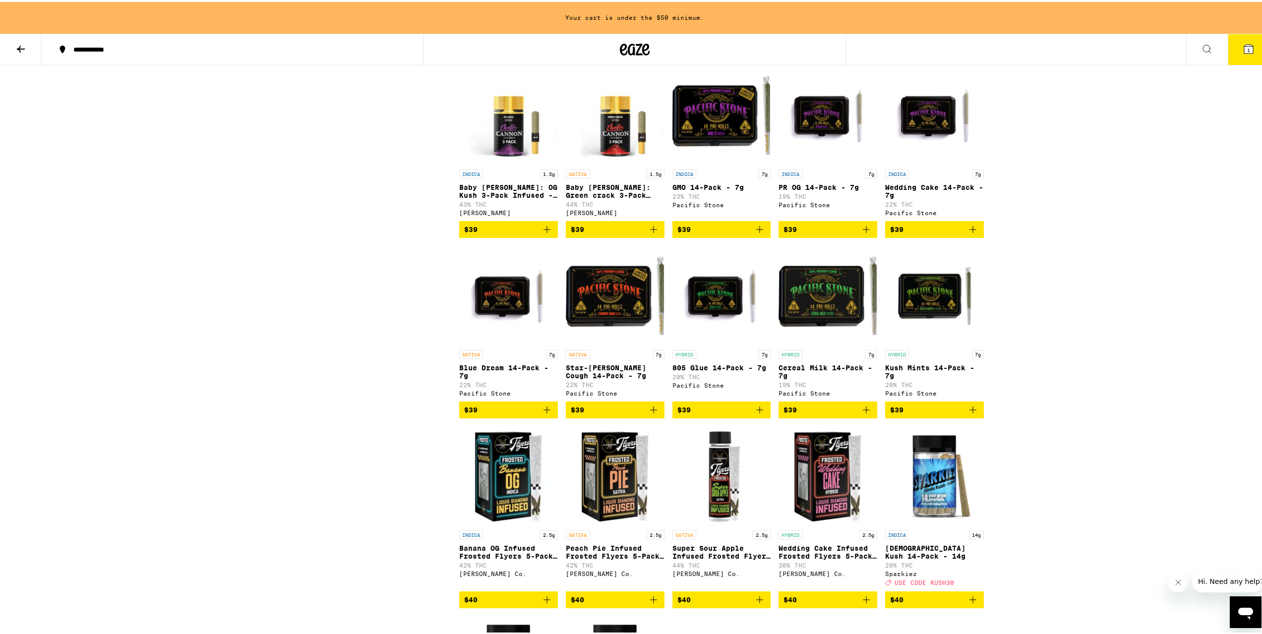
scroll to position [1724, 0]
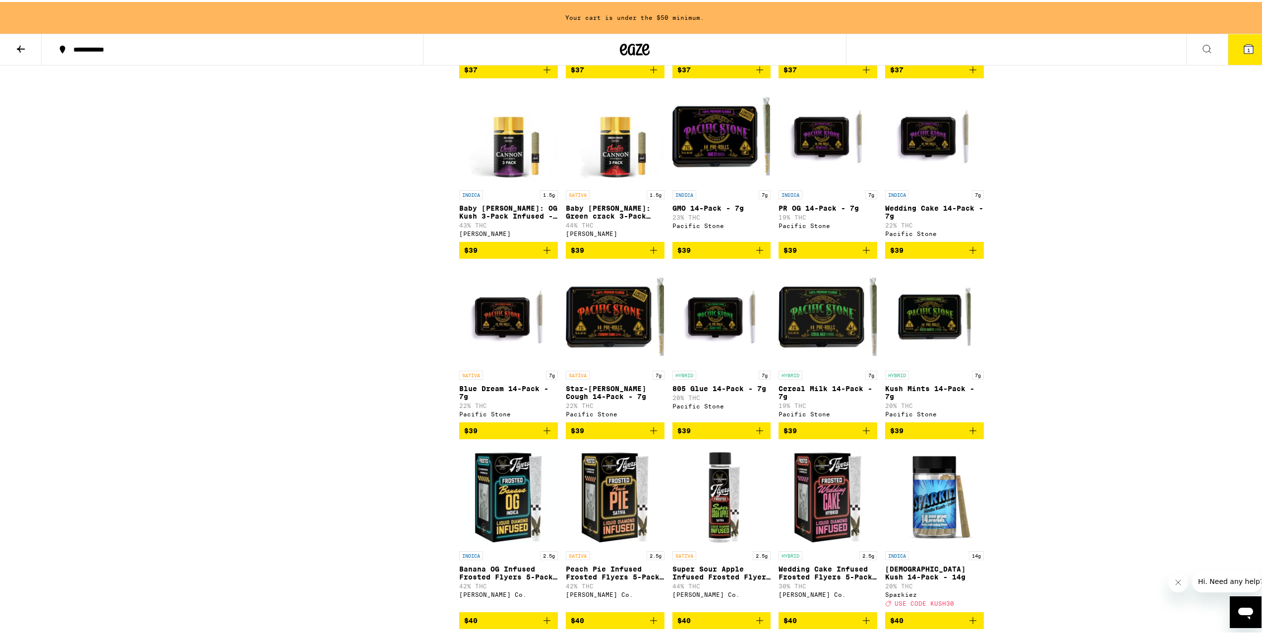
click at [545, 432] on icon "Add to bag" at bounding box center [547, 428] width 7 height 7
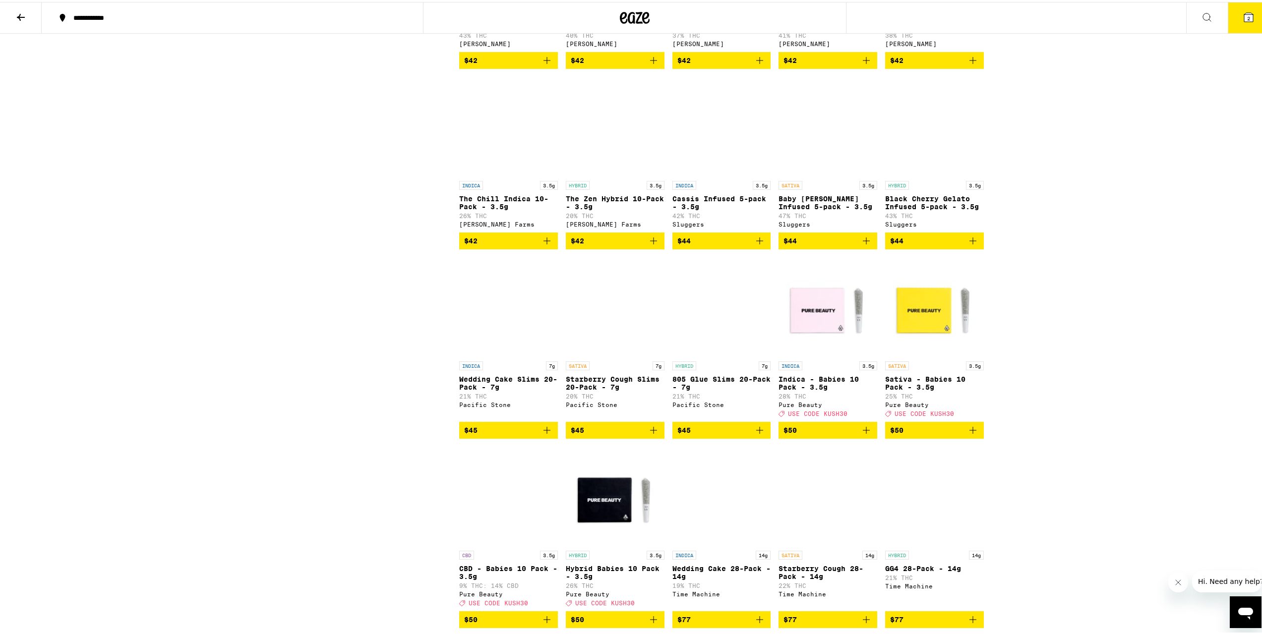
scroll to position [3075, 0]
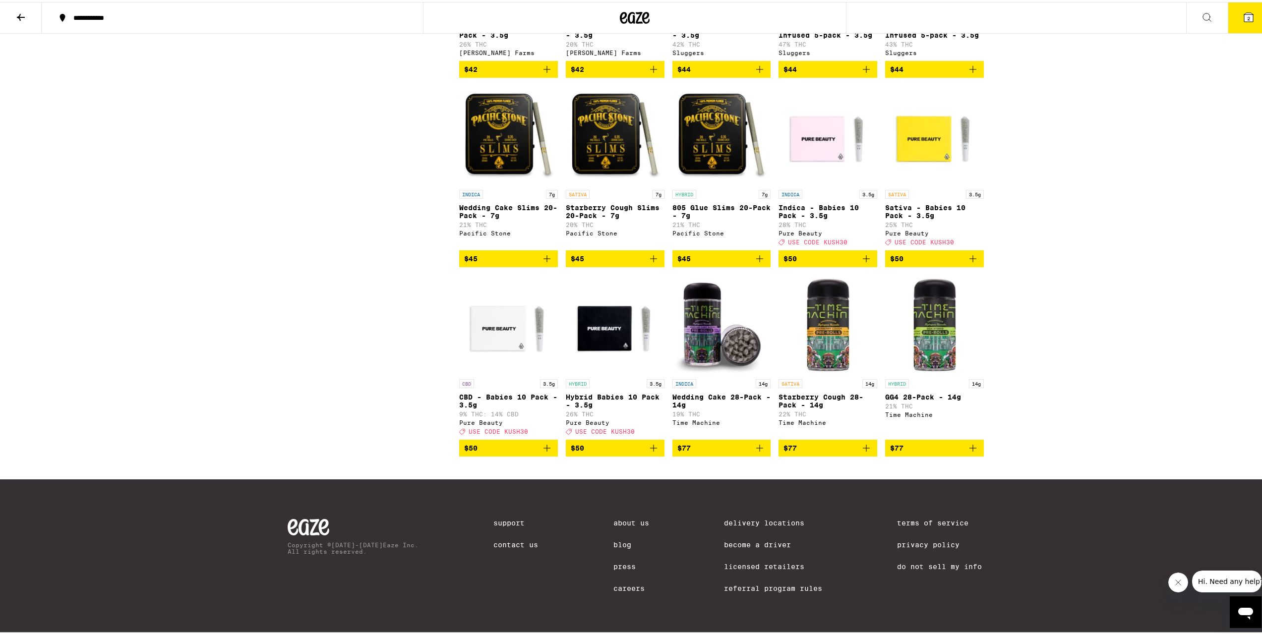
click at [861, 442] on icon "Add to bag" at bounding box center [866, 446] width 12 height 12
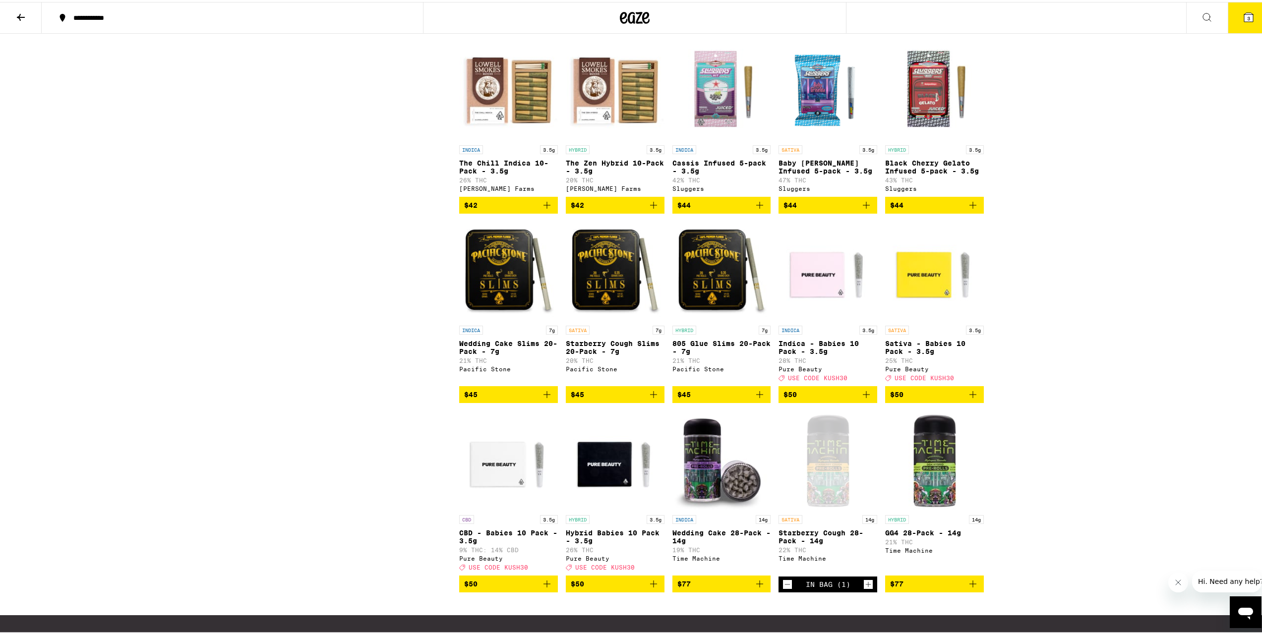
scroll to position [2789, 0]
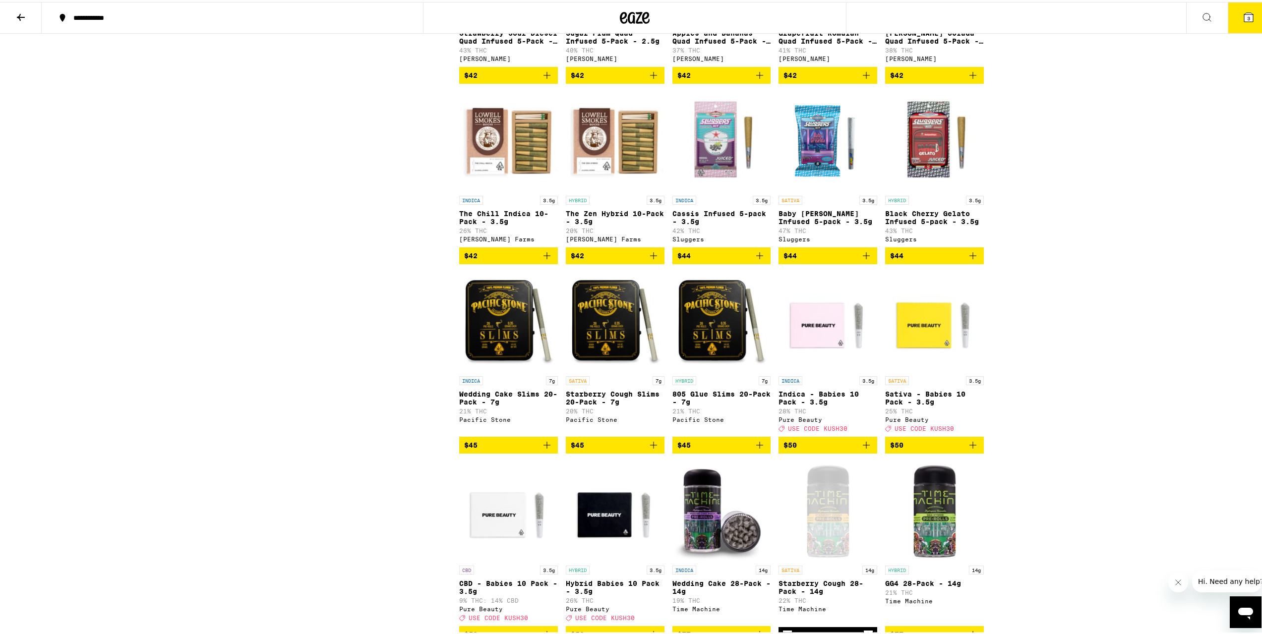
click at [541, 449] on icon "Add to bag" at bounding box center [547, 443] width 12 height 12
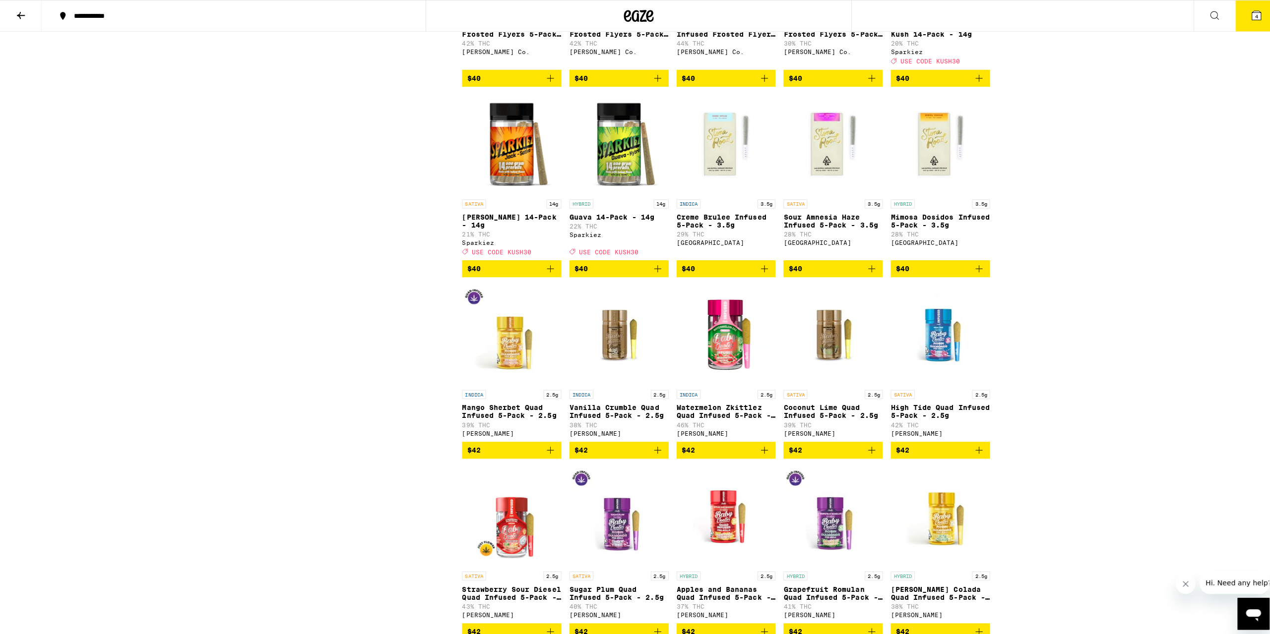
scroll to position [1679, 0]
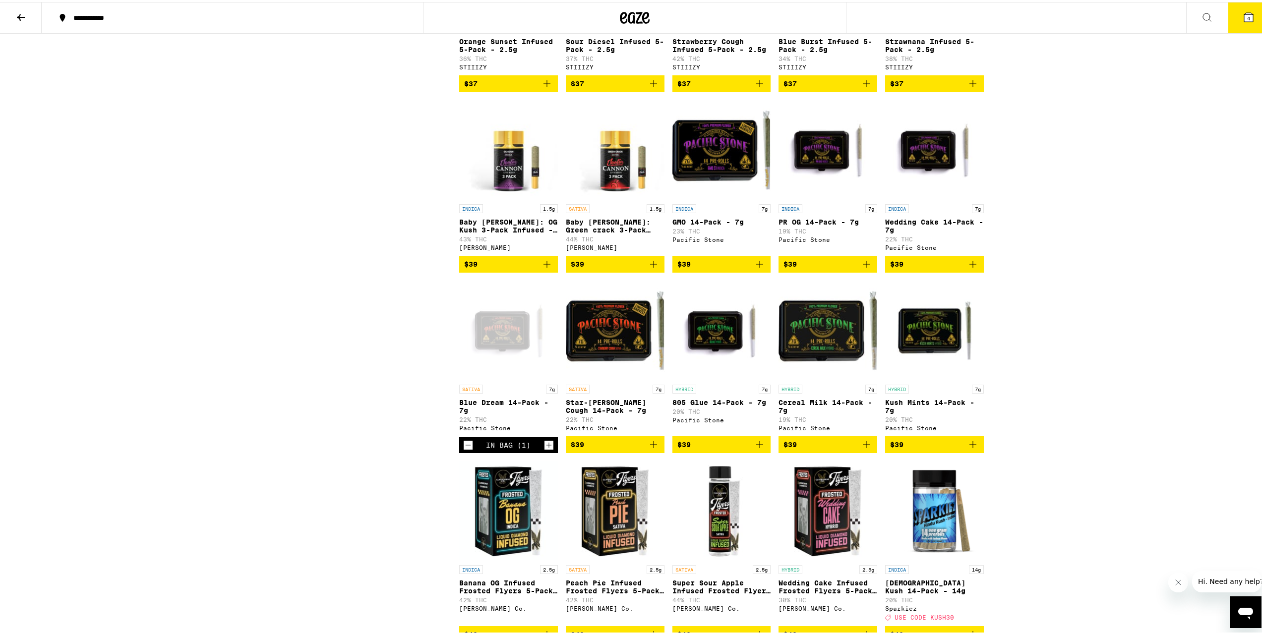
click at [1233, 11] on button "4" at bounding box center [1249, 15] width 42 height 31
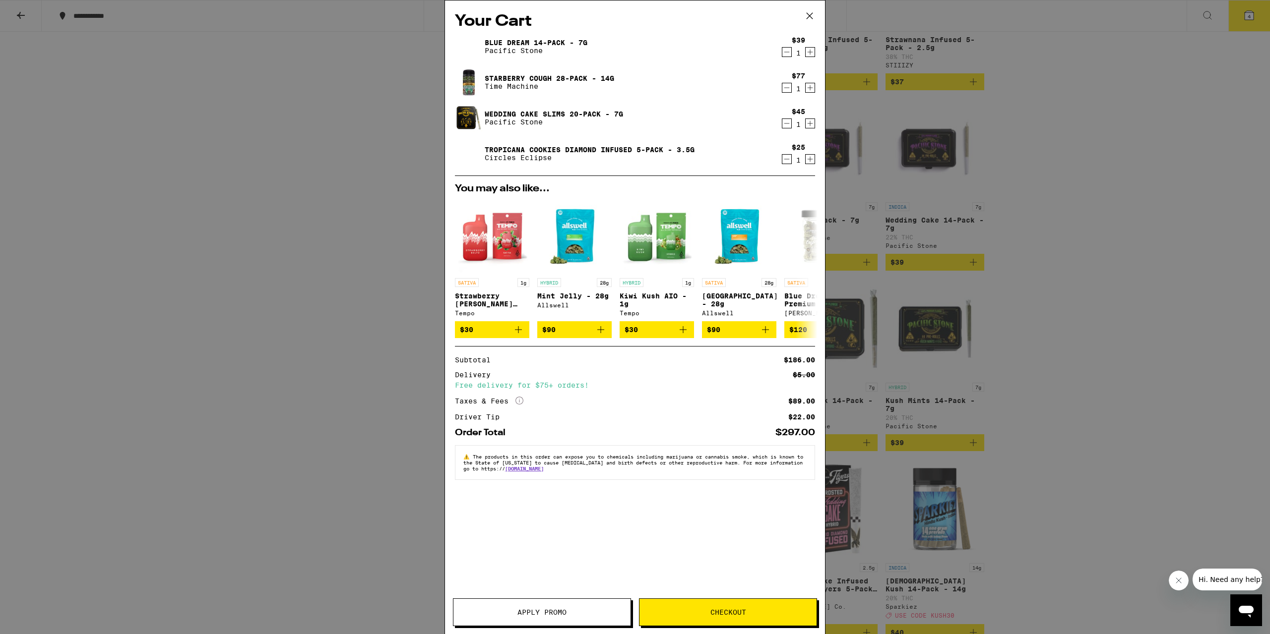
click at [789, 158] on icon "Decrement" at bounding box center [786, 159] width 9 height 12
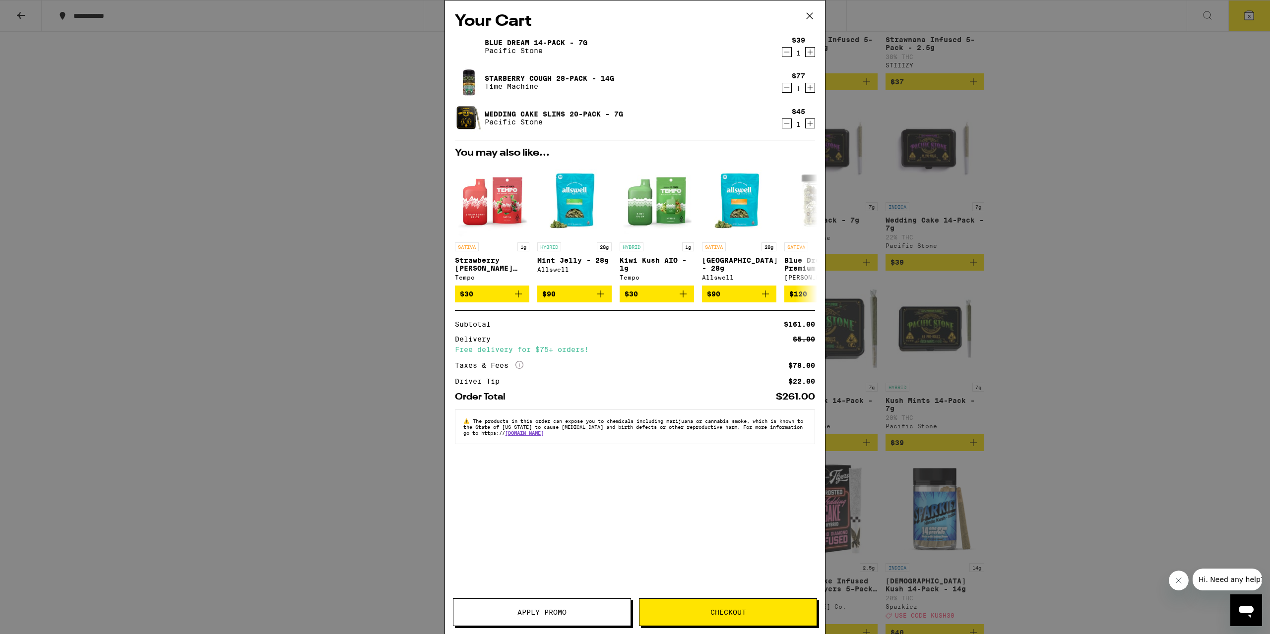
click at [701, 605] on button "Checkout" at bounding box center [728, 613] width 178 height 28
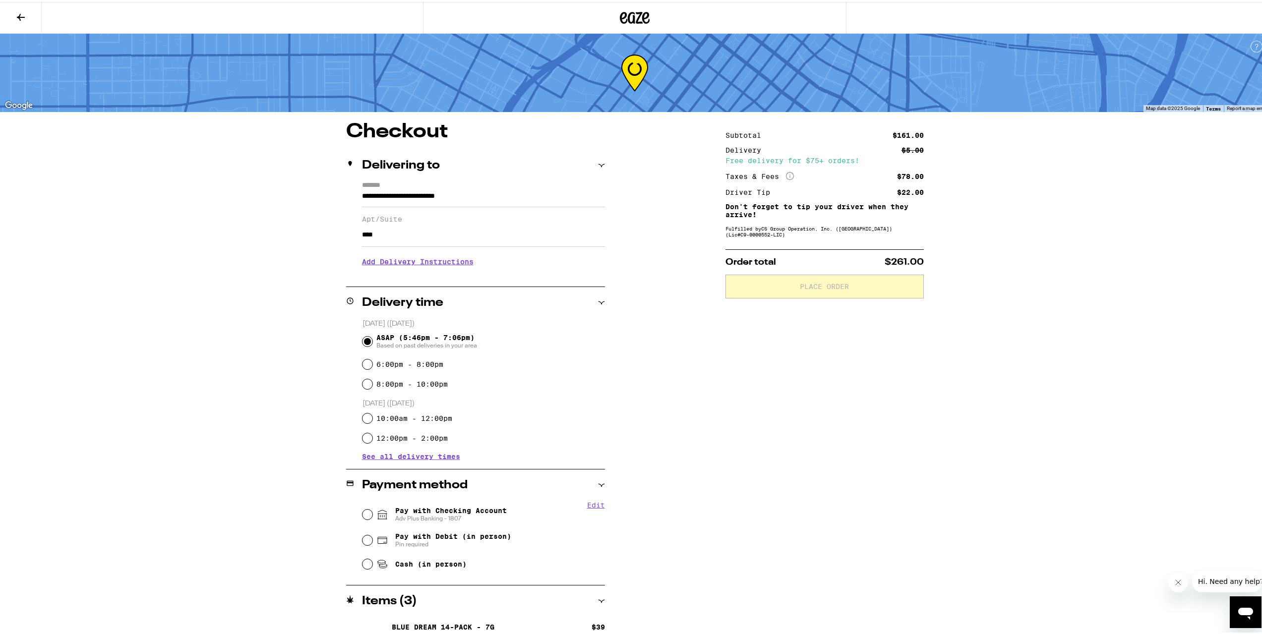
click at [467, 233] on input "****" at bounding box center [483, 233] width 243 height 24
click at [450, 262] on h3 "Add Delivery Instructions" at bounding box center [483, 259] width 243 height 23
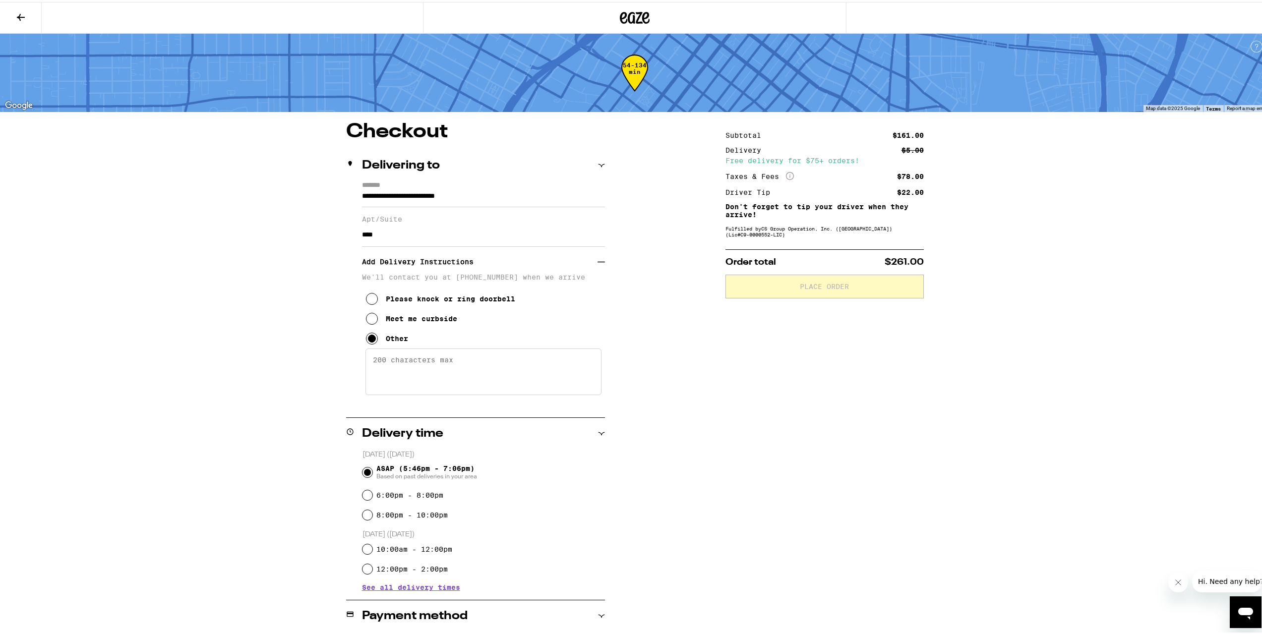
click at [412, 366] on textarea "Enter any other delivery instructions you want driver to know" at bounding box center [483, 370] width 236 height 47
type textarea "Front desk will let you up. Floor 30. Text [PHONE_NUMBER] if any issues. Extra …"
drag, startPoint x: 1261, startPoint y: 425, endPoint x: 937, endPoint y: 547, distance: 345.9
click at [1264, 571] on html "**********" at bounding box center [635, 427] width 1270 height 854
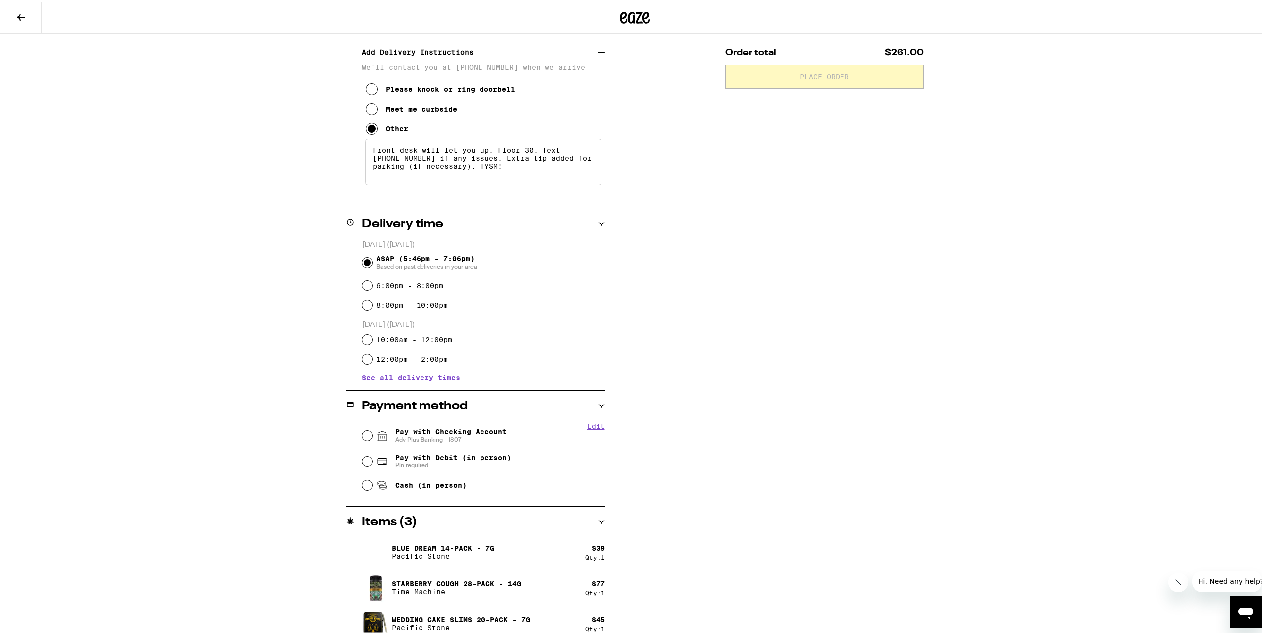
scroll to position [220, 0]
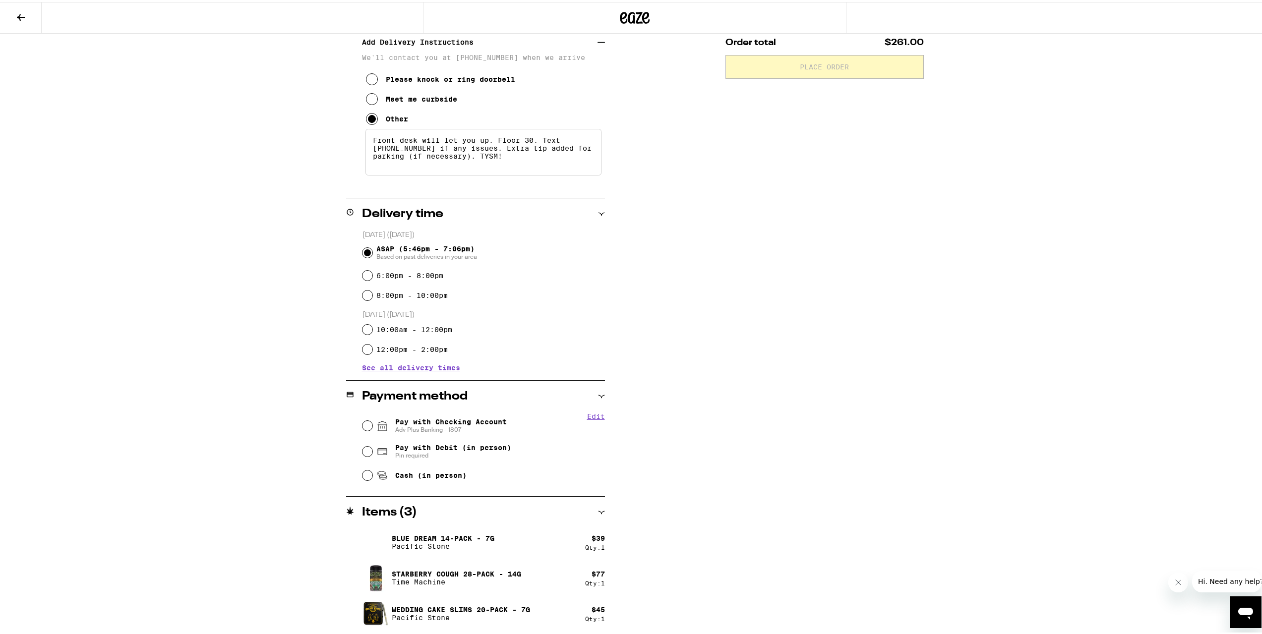
click at [488, 417] on span "Pay with Checking Account Adv Plus Banking - 1807" at bounding box center [451, 424] width 112 height 16
click at [372, 419] on input "Pay with Checking Account Adv Plus Banking - 1807" at bounding box center [368, 424] width 10 height 10
radio input "true"
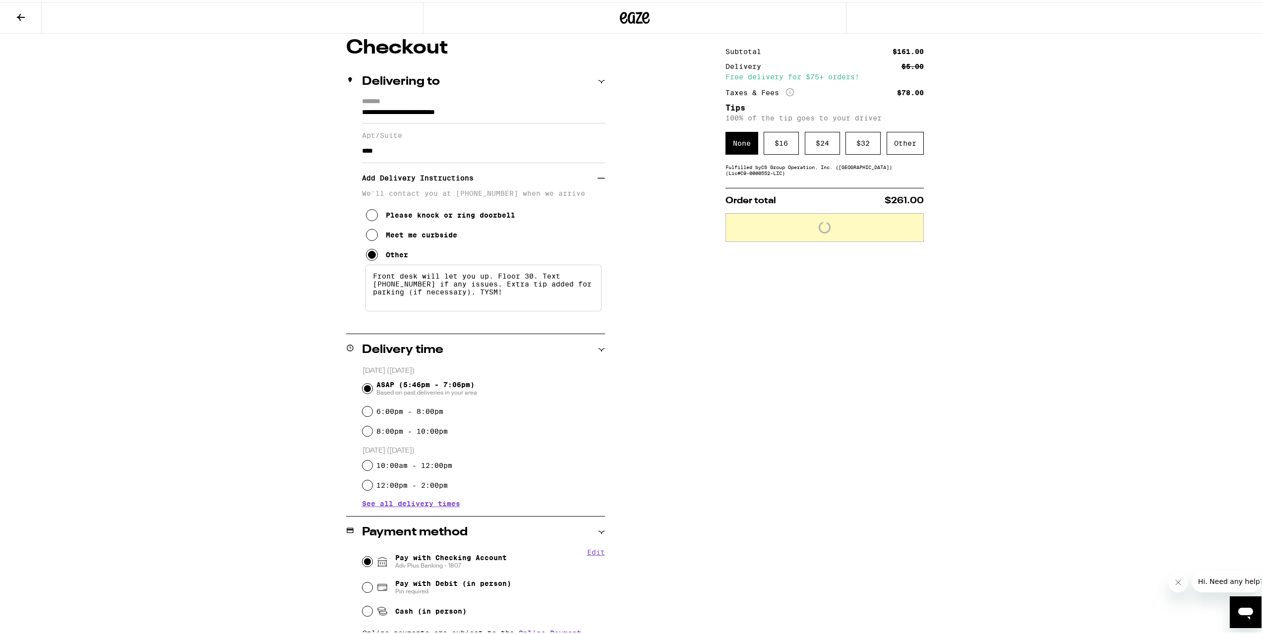
scroll to position [80, 0]
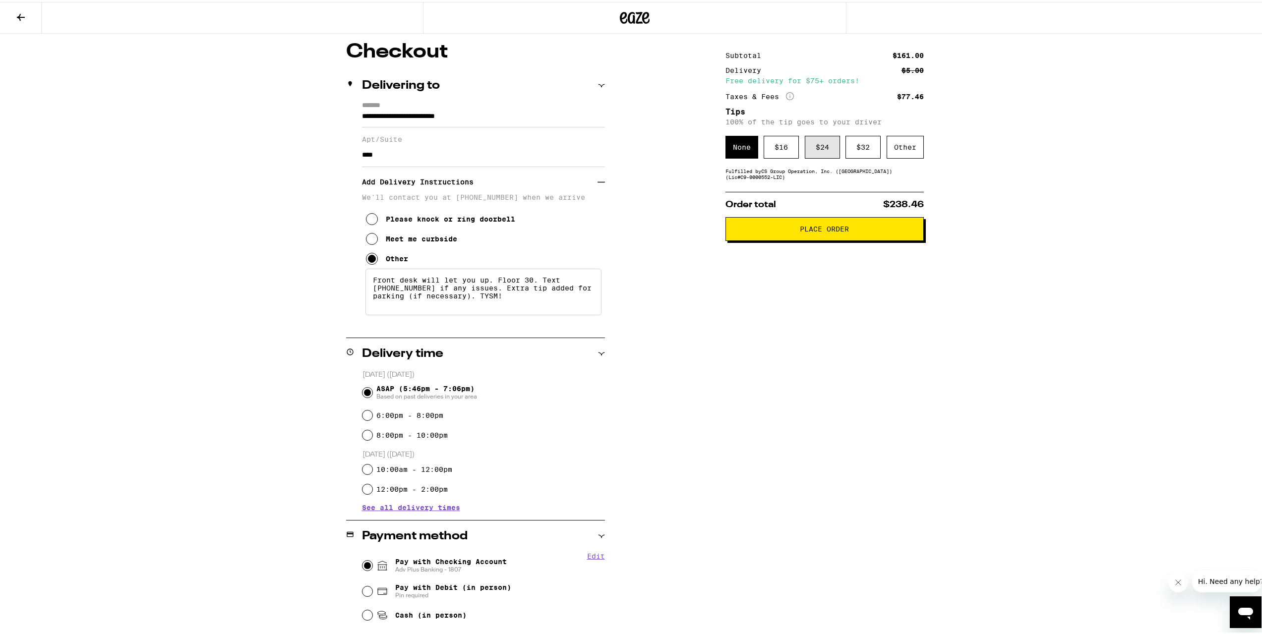
click at [816, 154] on div "$ 24" at bounding box center [822, 145] width 35 height 23
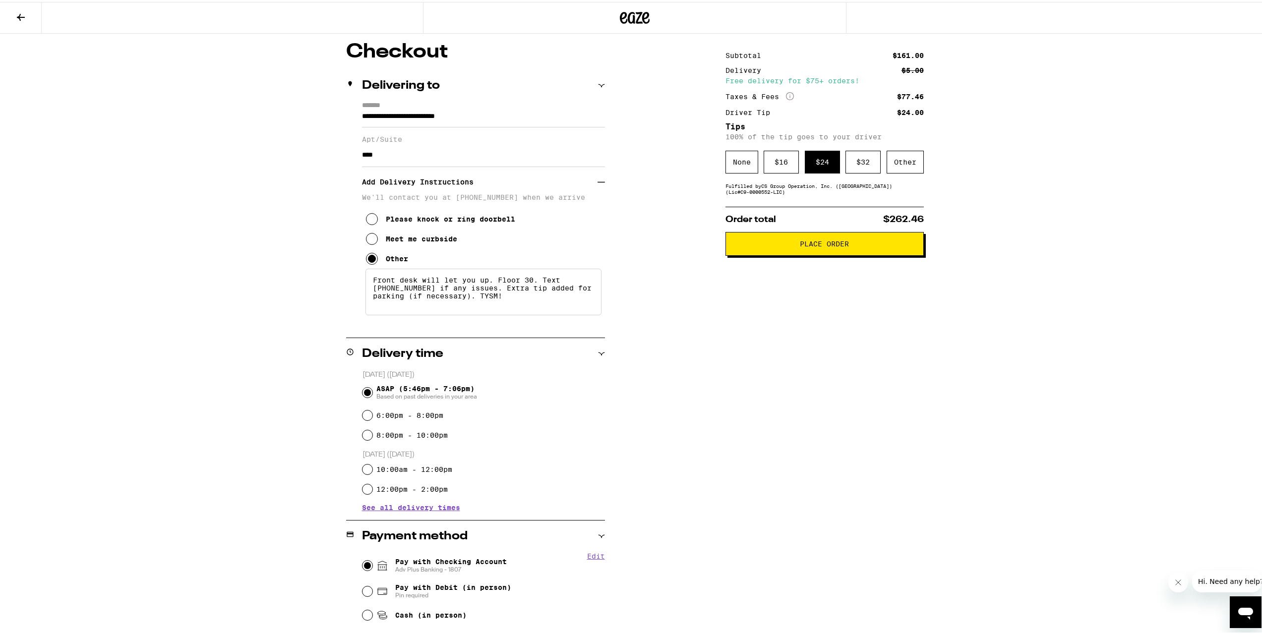
click at [818, 243] on span "Place Order" at bounding box center [824, 242] width 49 height 7
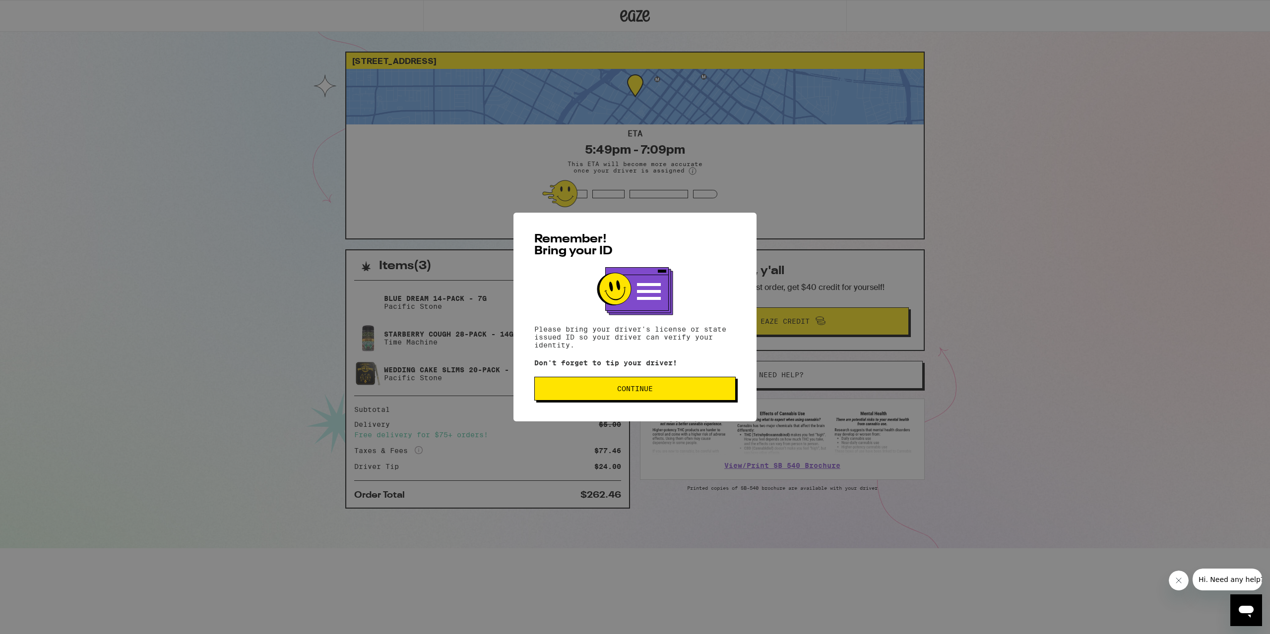
click at [657, 399] on button "Continue" at bounding box center [634, 389] width 201 height 24
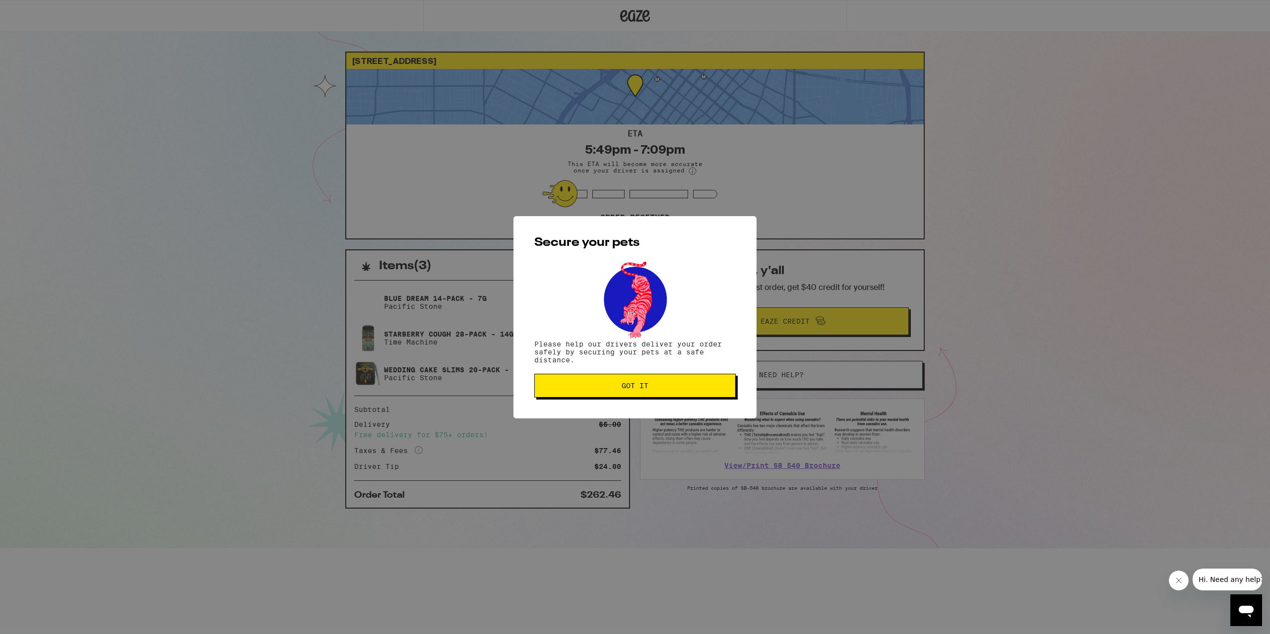
click at [647, 384] on span "Got it" at bounding box center [634, 385] width 27 height 7
